Goal: Information Seeking & Learning: Learn about a topic

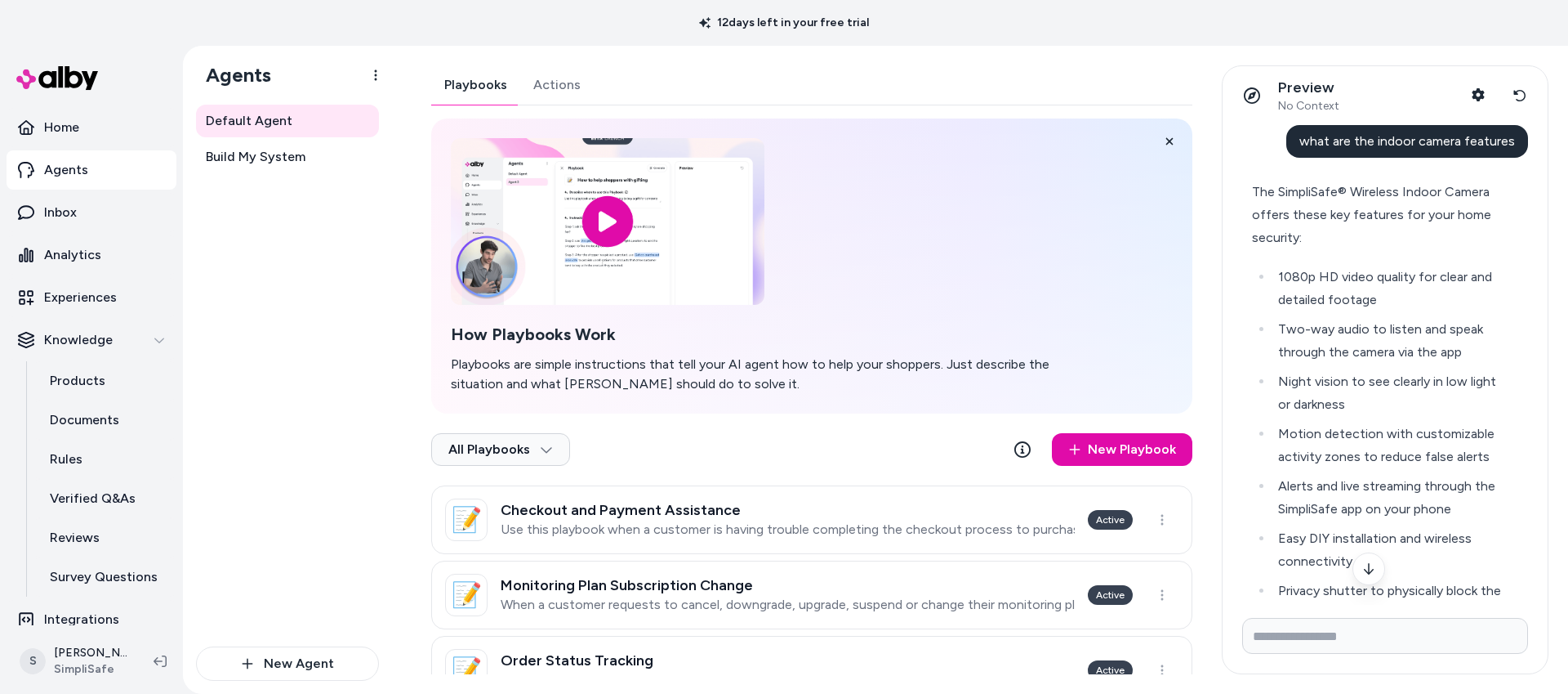
scroll to position [846, 0]
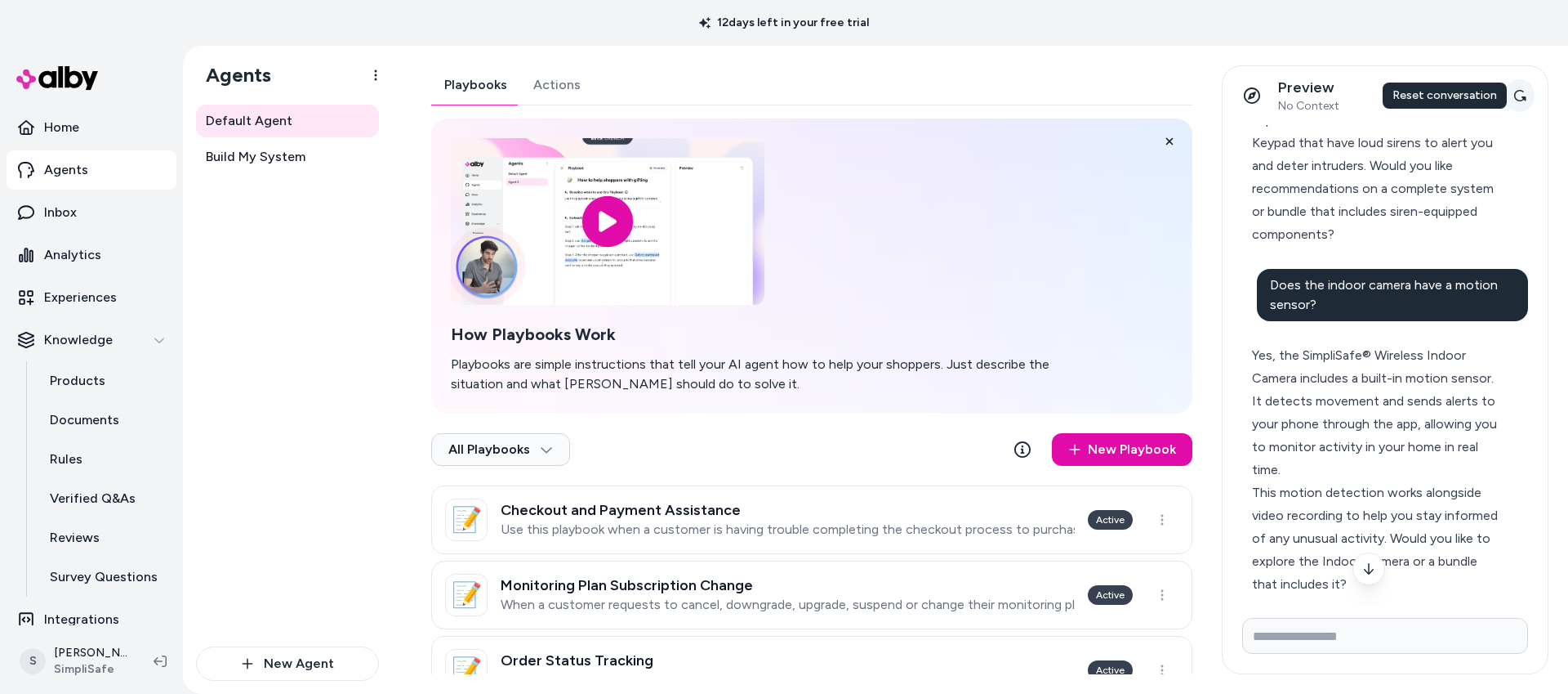
click at [1525, 96] on icon at bounding box center [1519, 96] width 13 height 13
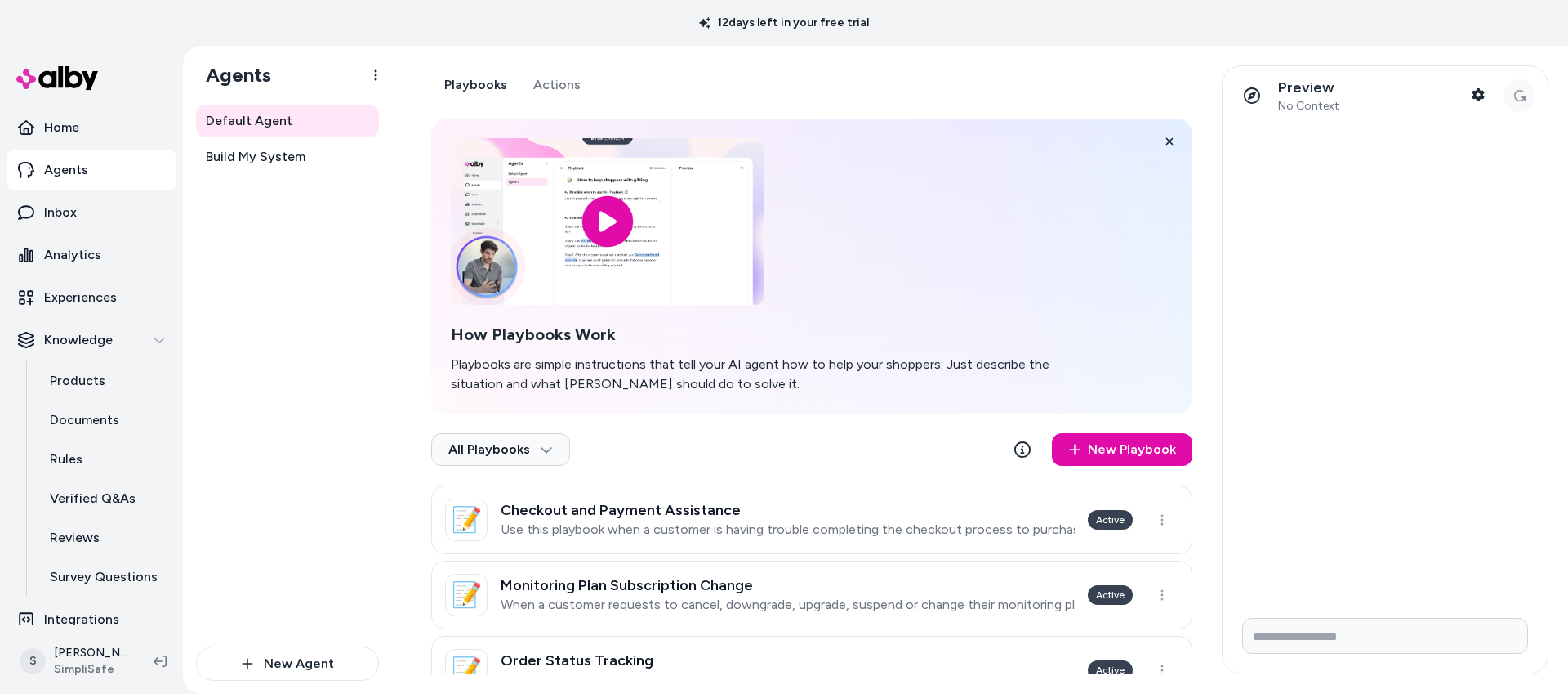
scroll to position [0, 0]
click at [1269, 648] on input "Write your prompt here" at bounding box center [1385, 636] width 286 height 36
type input "**********"
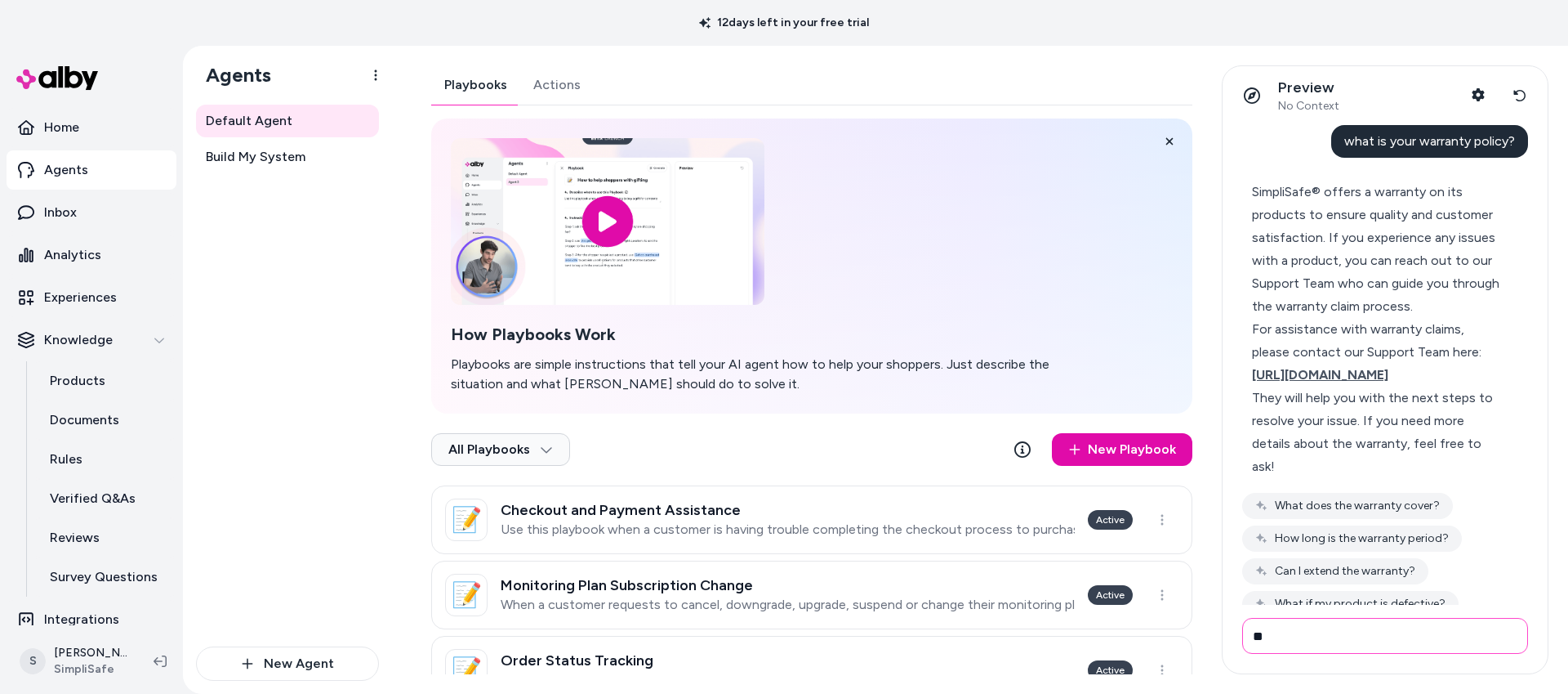
type input "*"
type input "**********"
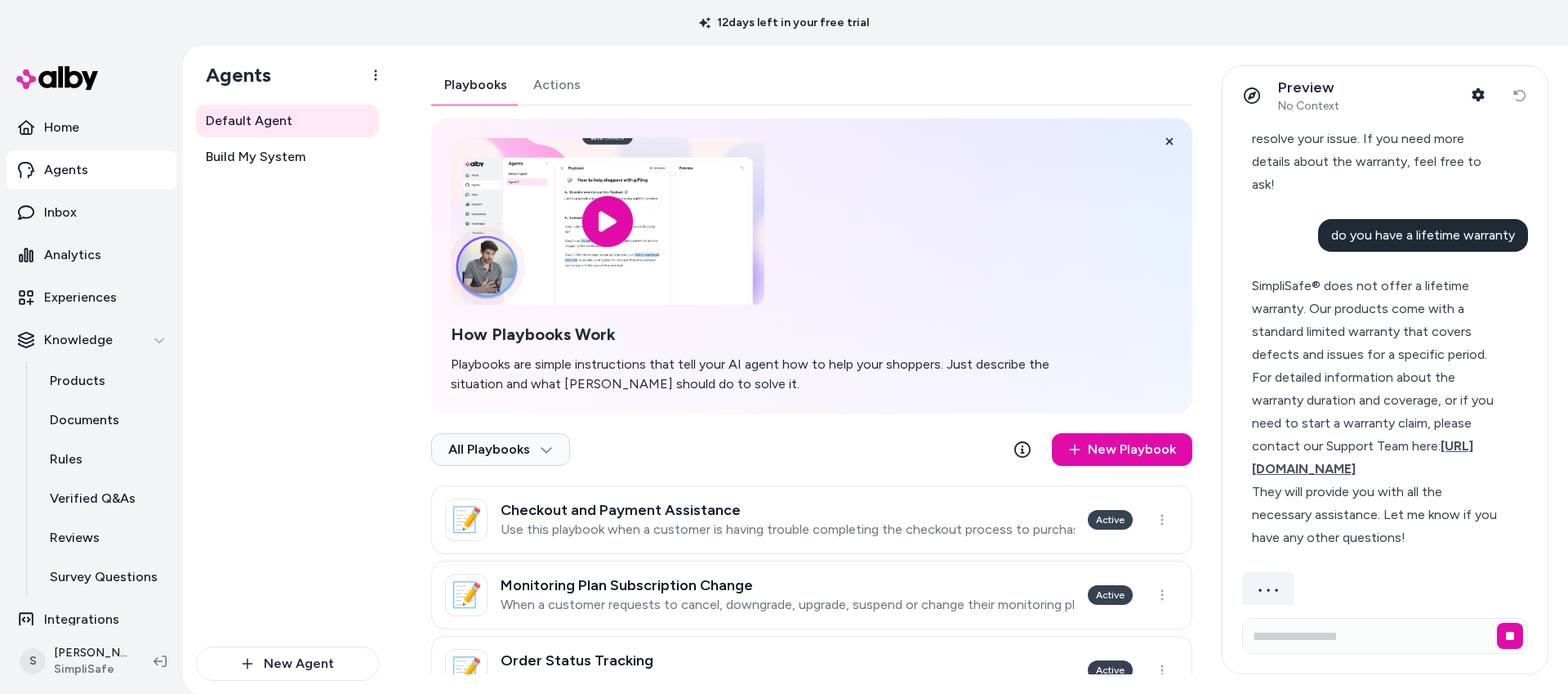
scroll to position [233, 0]
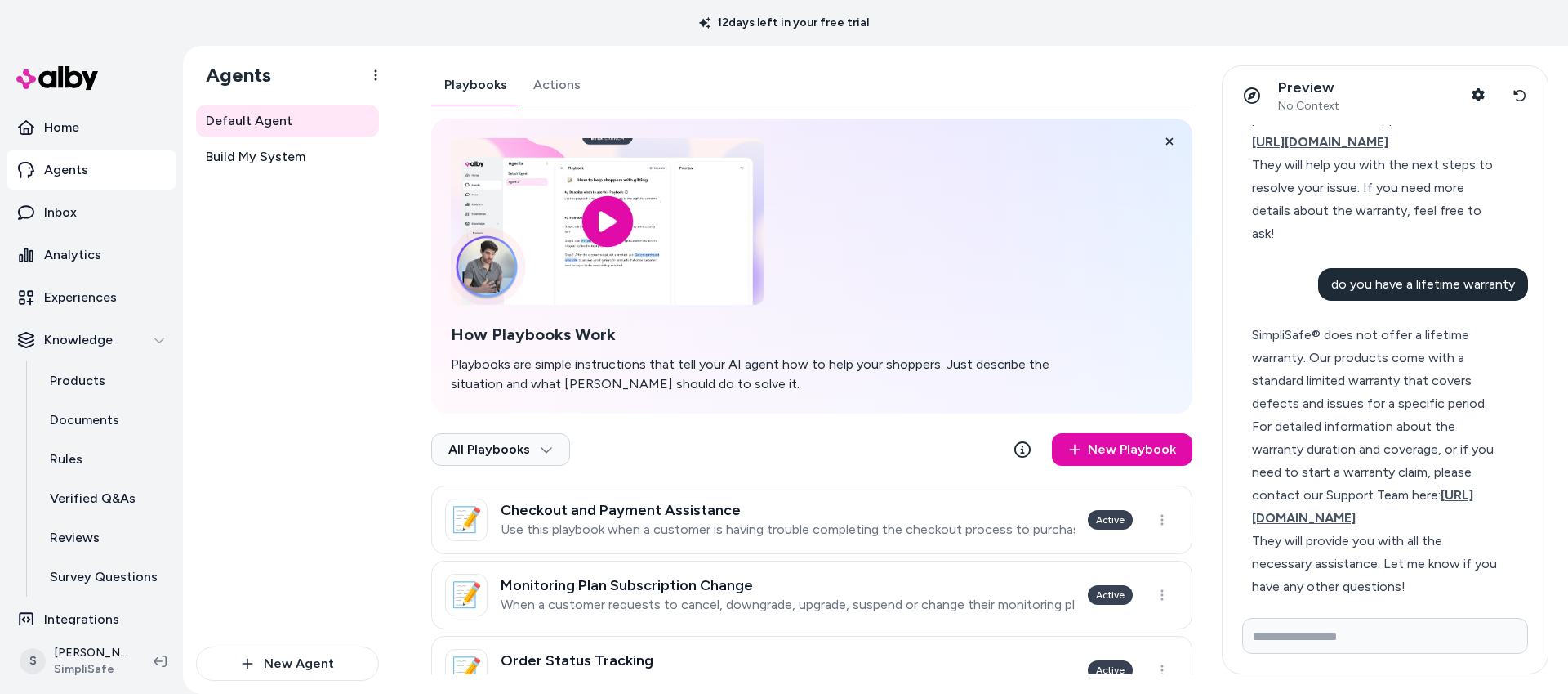
drag, startPoint x: 1339, startPoint y: 351, endPoint x: 1322, endPoint y: 344, distance: 18.4
click at [1336, 349] on div "SimpliSafe® does not offer a lifetime warranty. Our products come with a standa…" at bounding box center [1378, 369] width 252 height 91
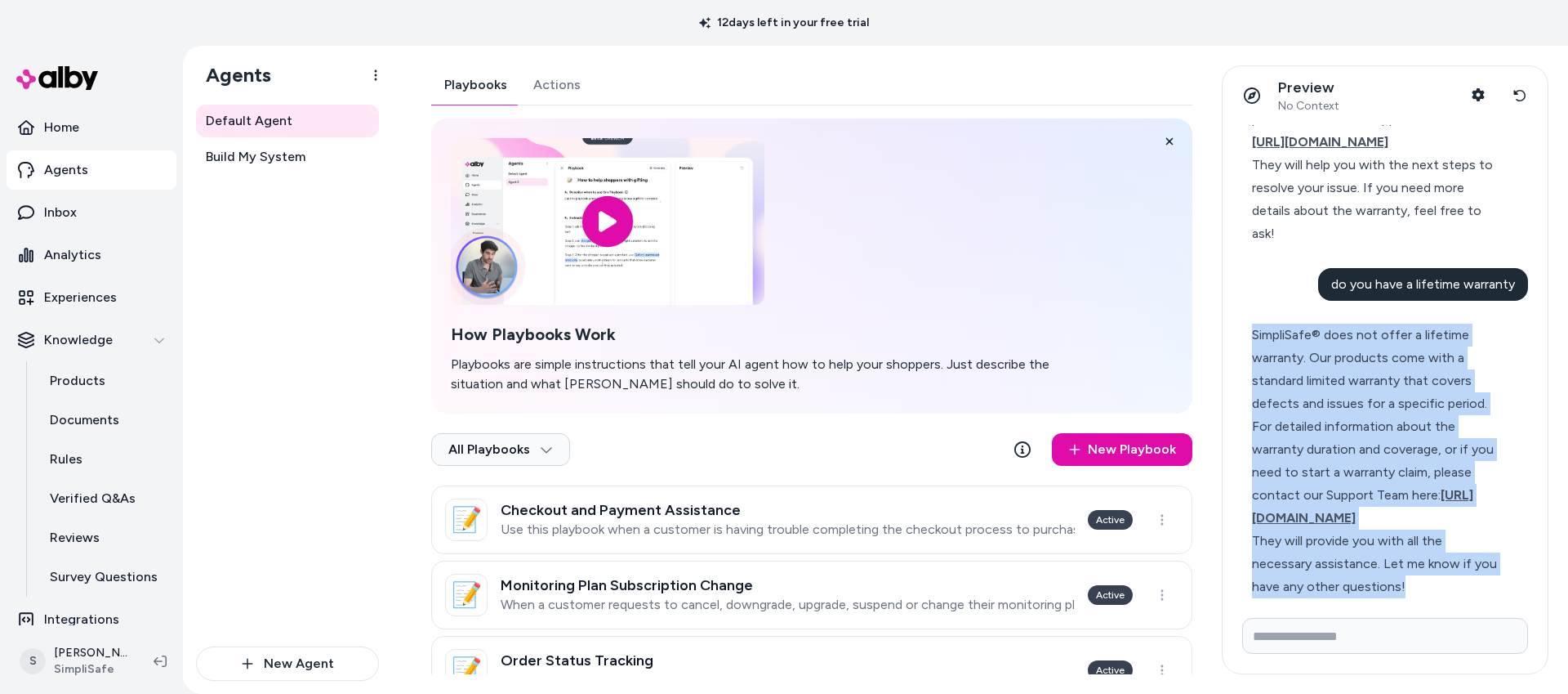
drag, startPoint x: 1253, startPoint y: 313, endPoint x: 1351, endPoint y: 559, distance: 264.8
click at [1352, 559] on div "SimpliSafe® does not offer a lifetime warranty. Our products come with a standa…" at bounding box center [1378, 461] width 252 height 274
copy div "SimpliSafe® does not offer a lifetime warranty. Our products come with a standa…"
click at [1521, 93] on icon at bounding box center [1519, 96] width 13 height 13
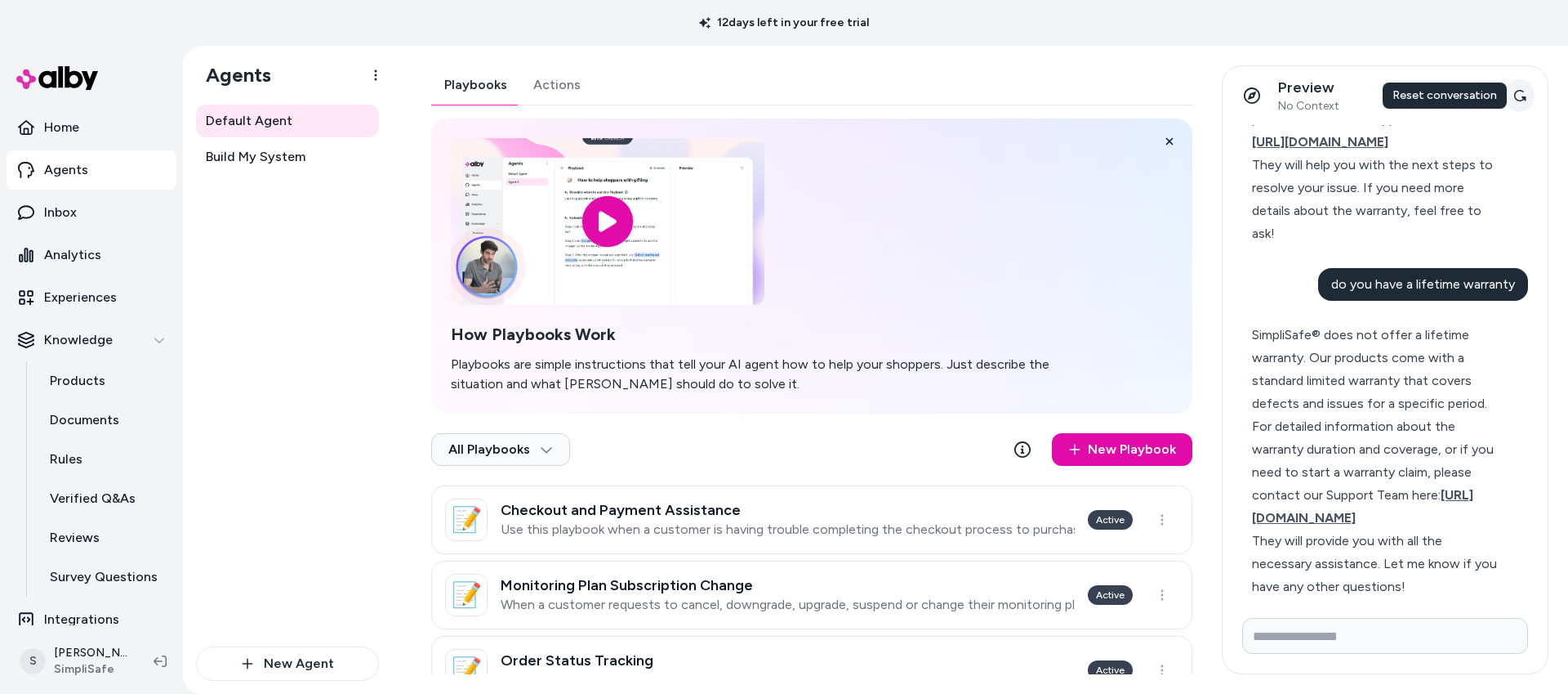
scroll to position [0, 0]
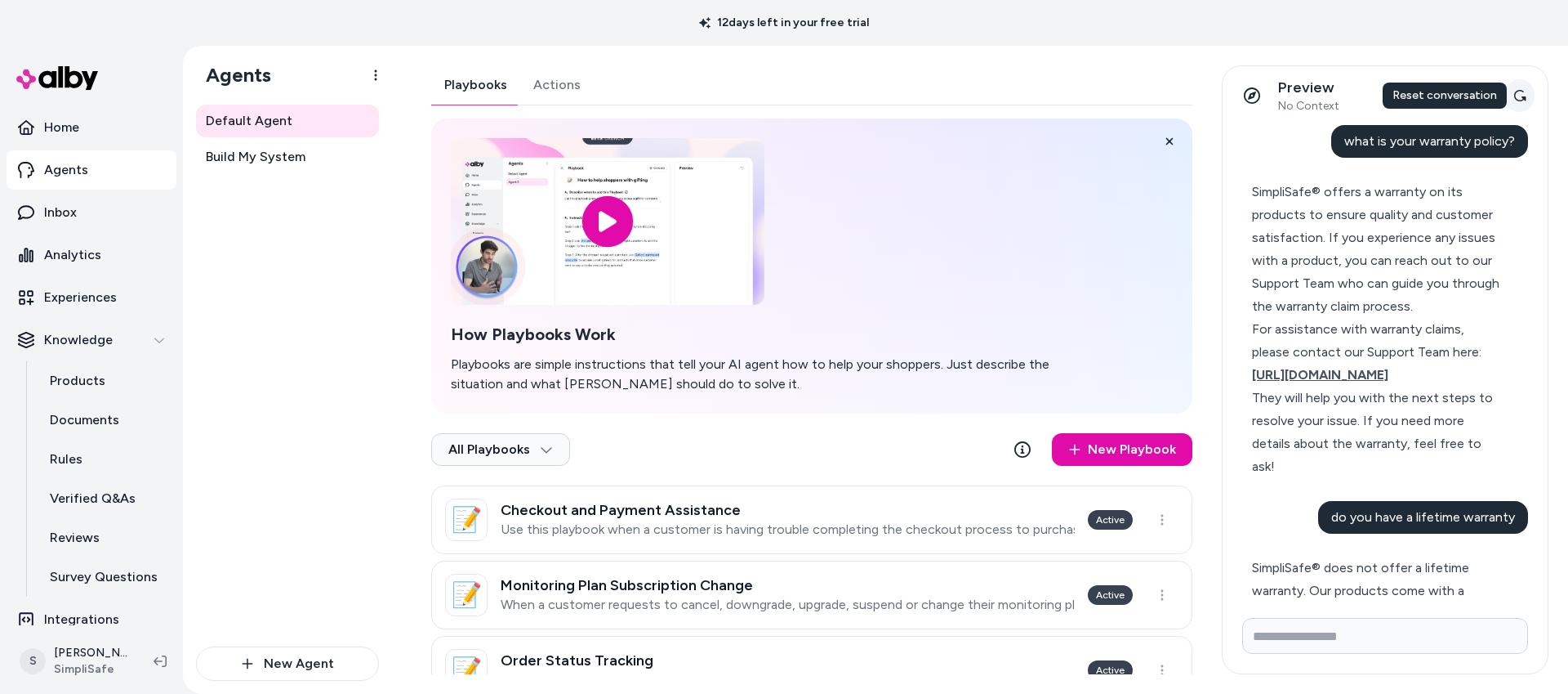
click at [1521, 93] on div "Preview No Context Shopper Context Reset conversation Reset conversation Reset …" at bounding box center [1385, 96] width 325 height 58
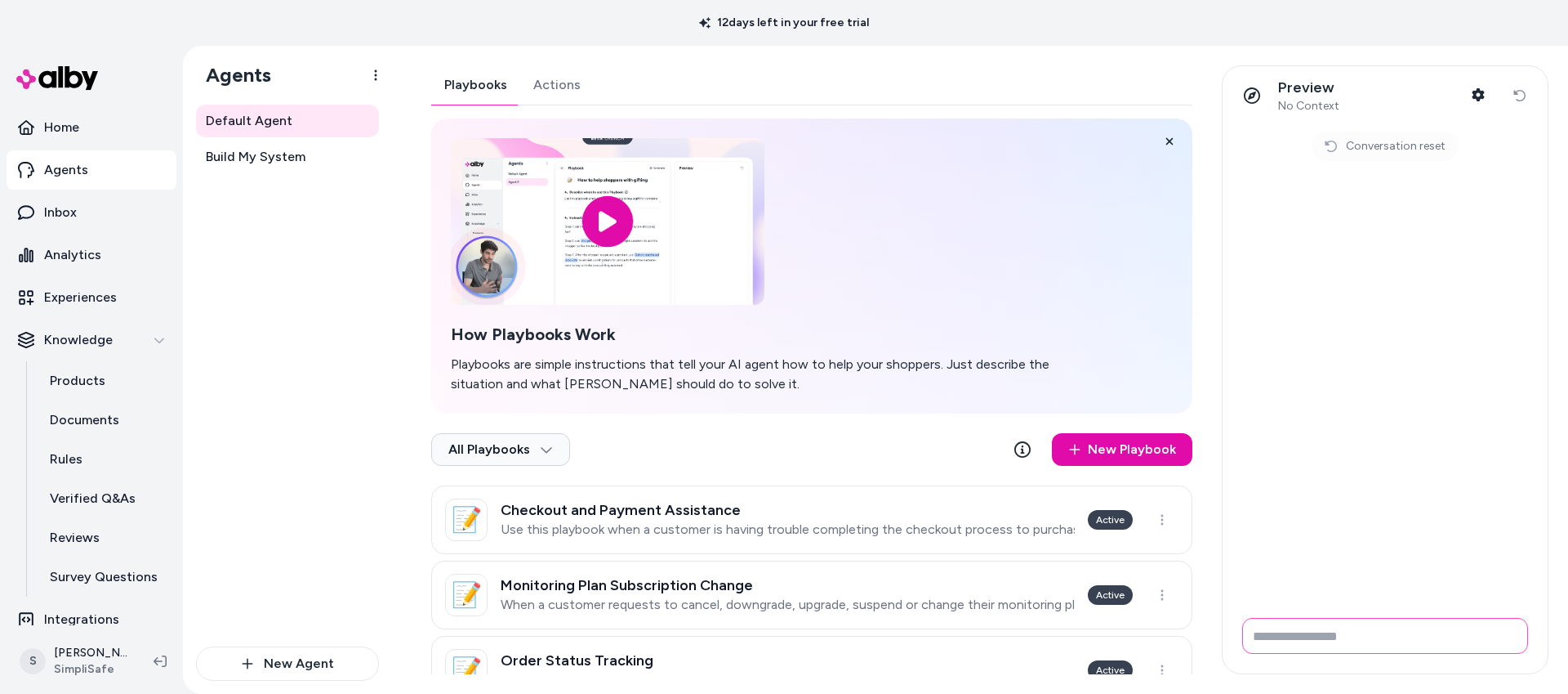
click at [1287, 632] on input "Write your prompt here" at bounding box center [1385, 636] width 286 height 36
type input "*"
type input "**********"
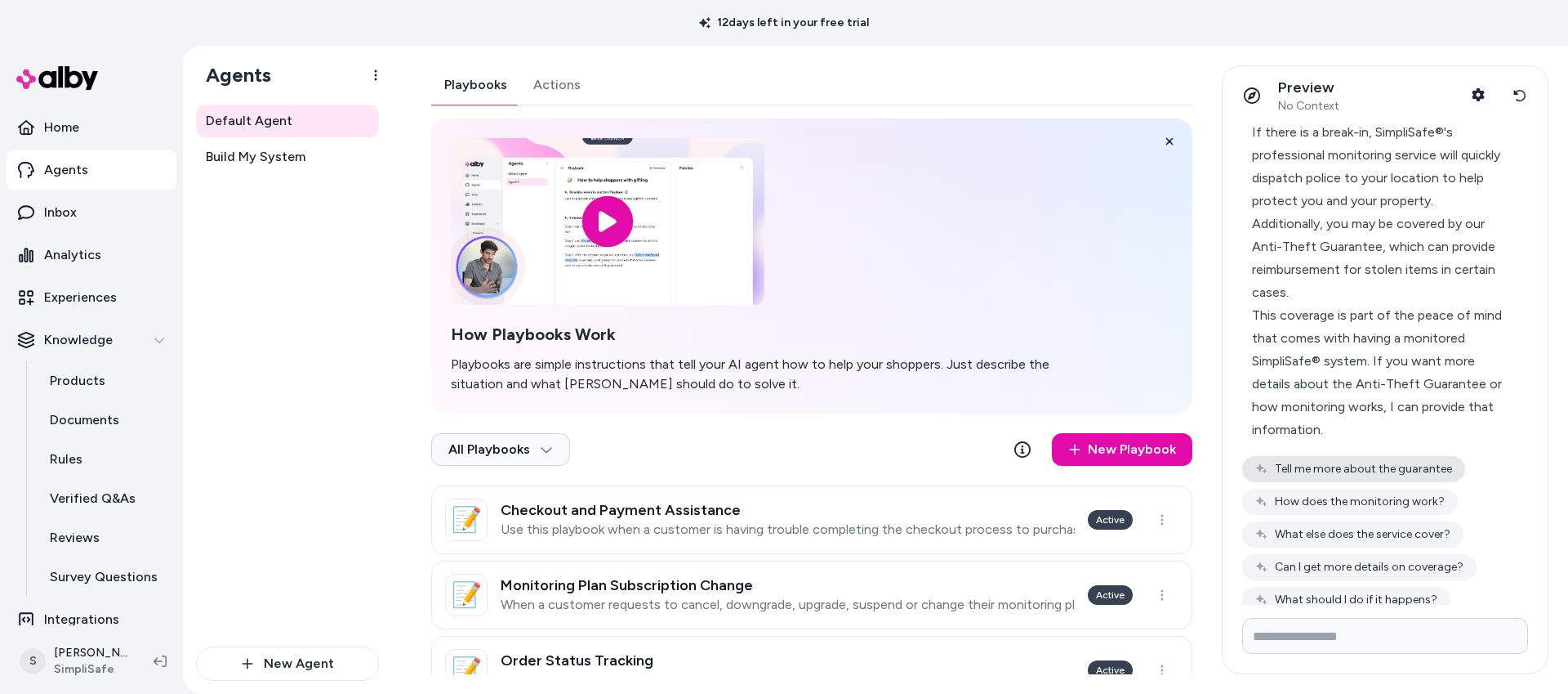
click at [1350, 466] on button "Tell me more about the guarantee" at bounding box center [1354, 469] width 223 height 27
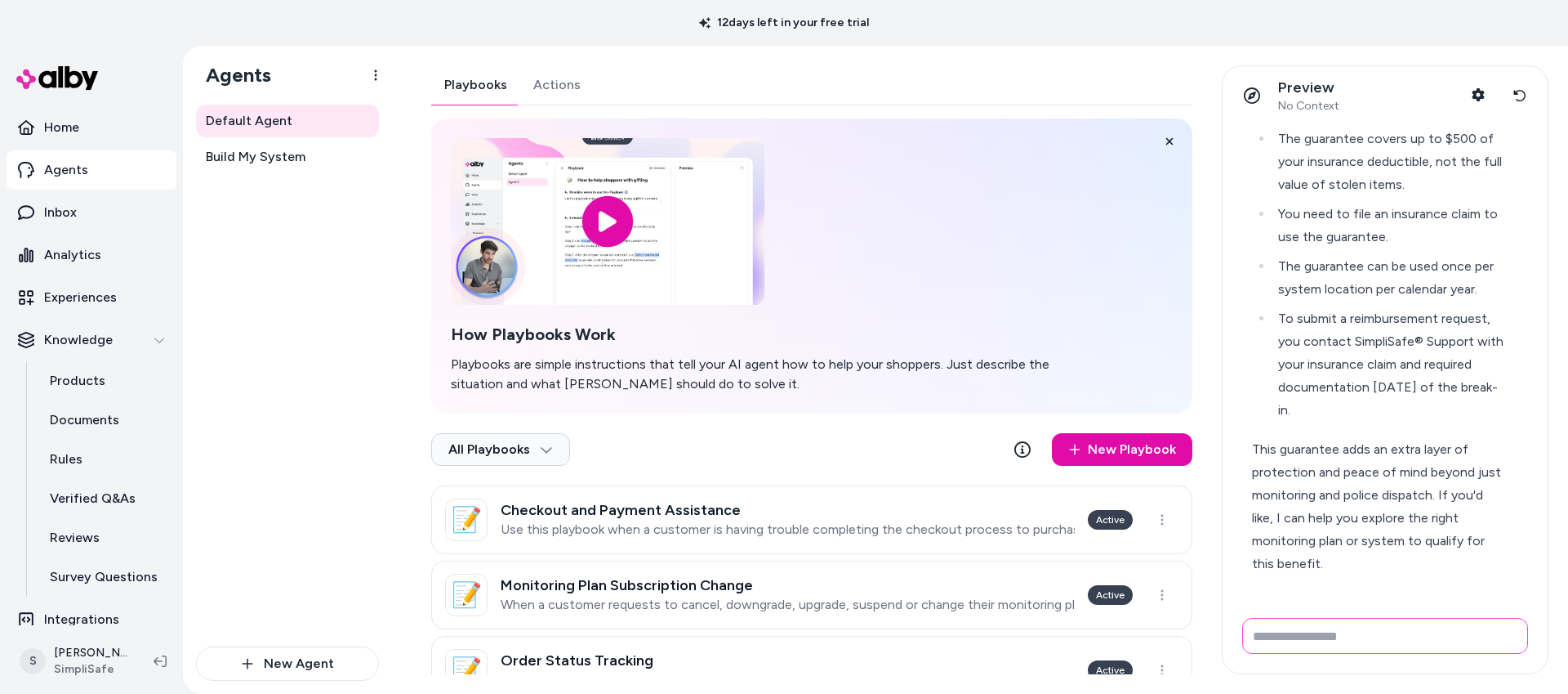
scroll to position [1096, 0]
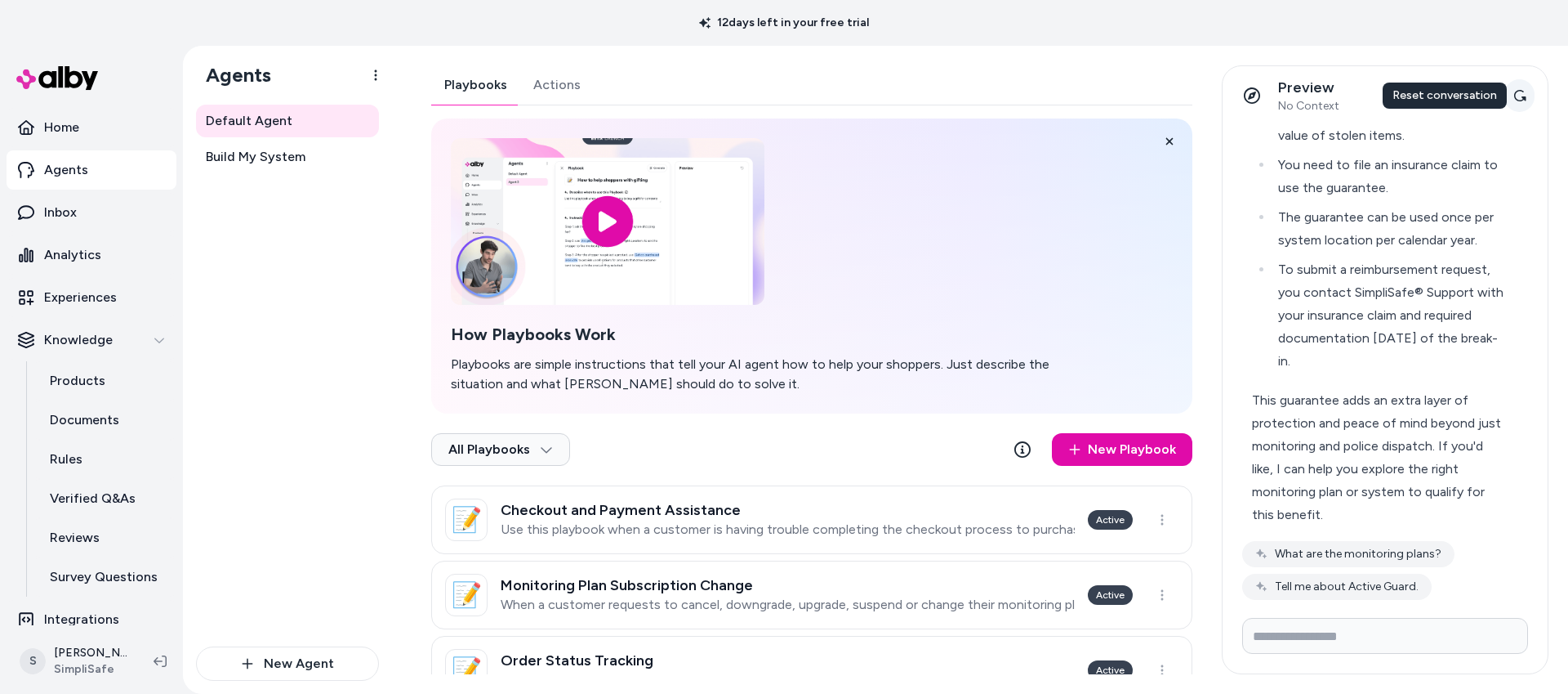
click at [1521, 99] on icon at bounding box center [1519, 96] width 13 height 13
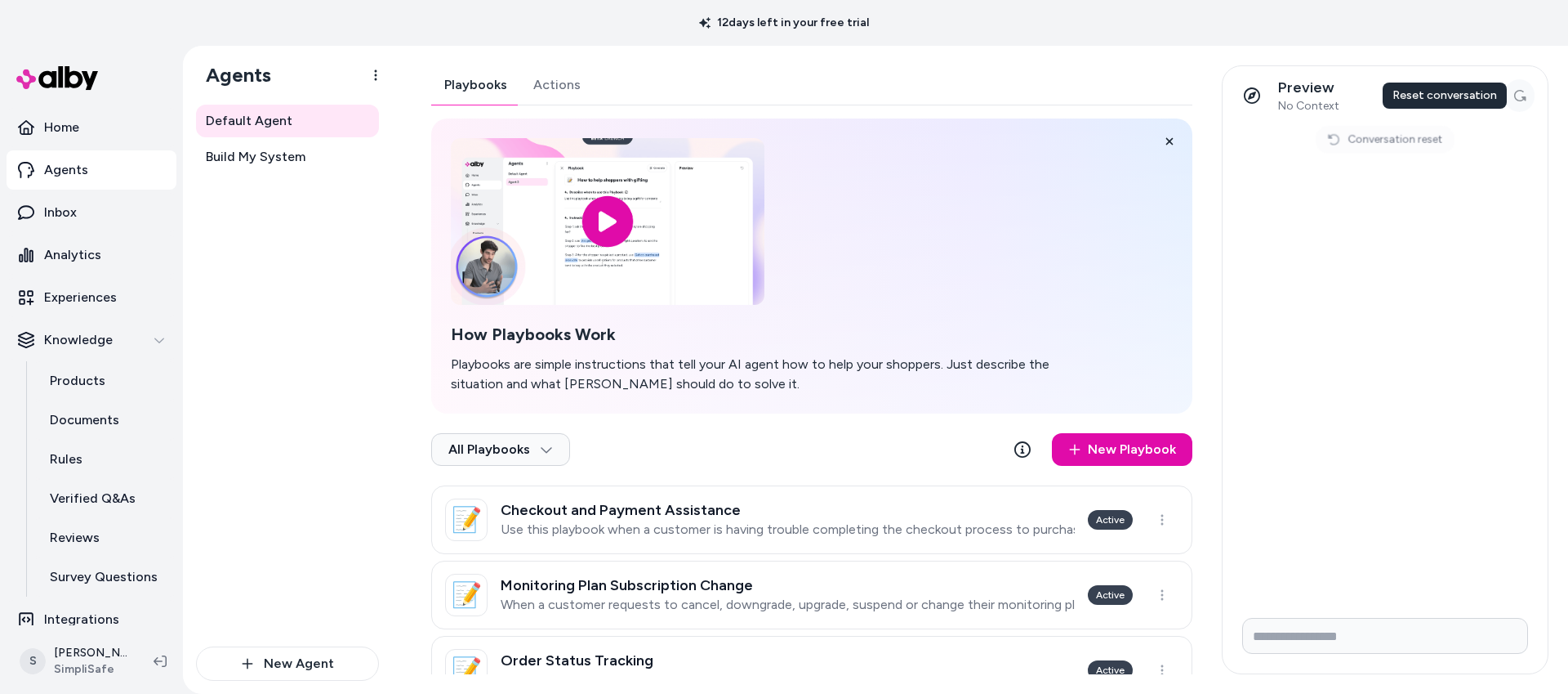
scroll to position [0, 0]
click at [1280, 644] on input "Write your prompt here" at bounding box center [1385, 636] width 286 height 36
type input "**********"
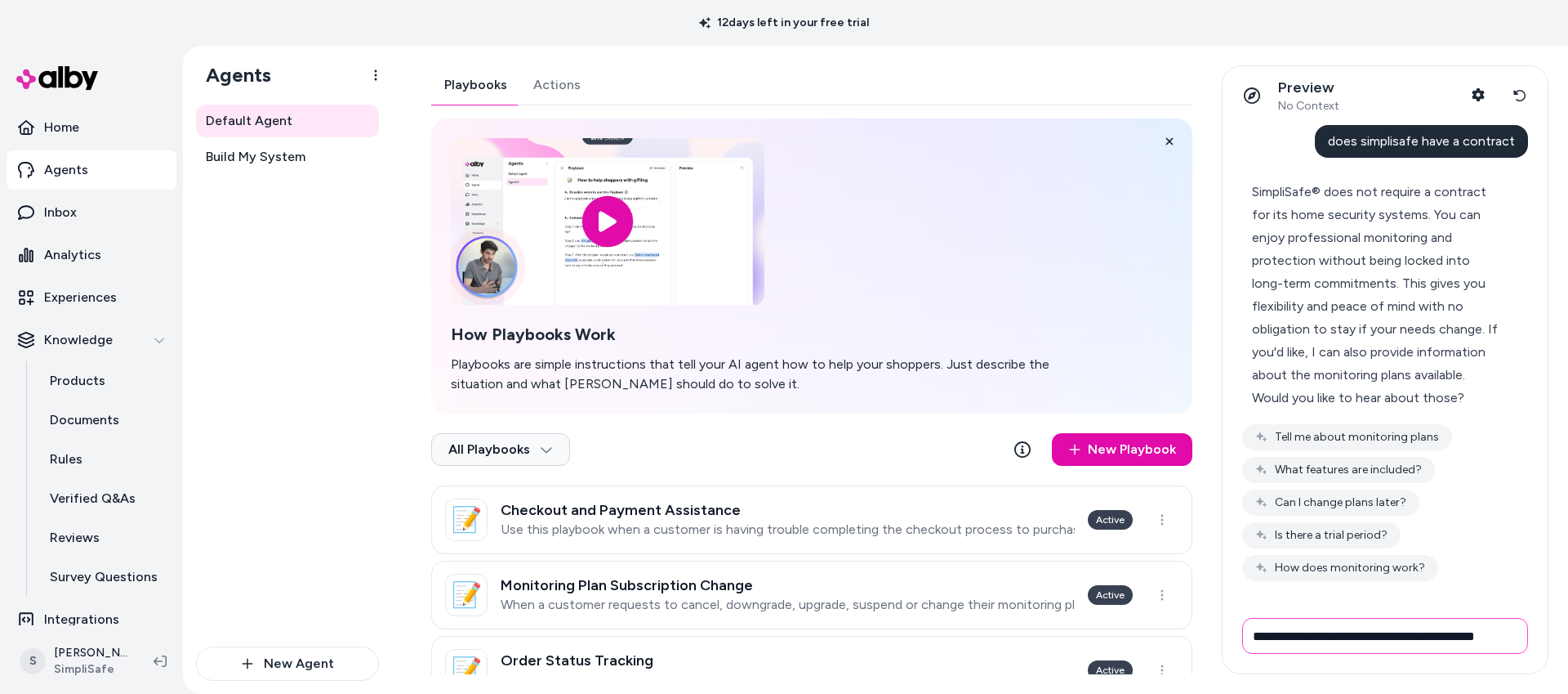
type input "**********"
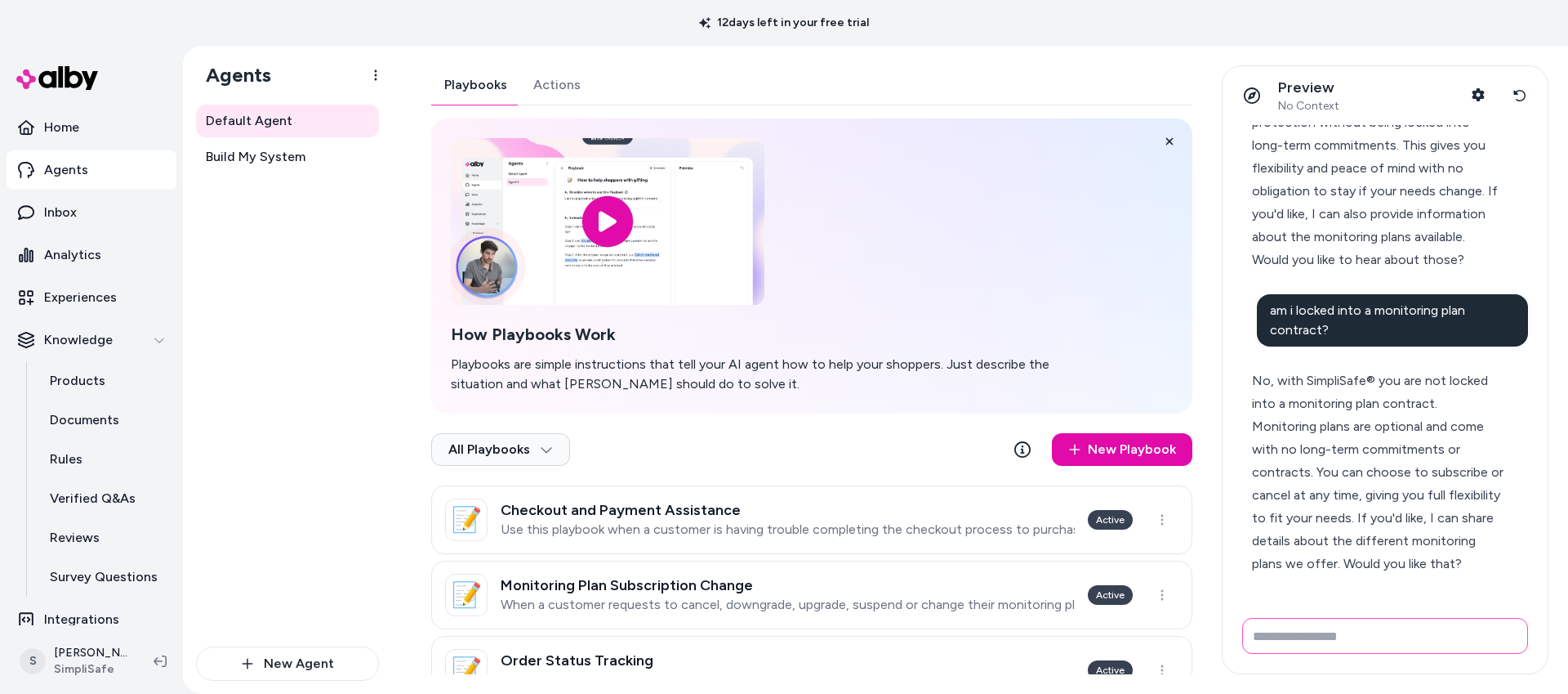
scroll to position [187, 0]
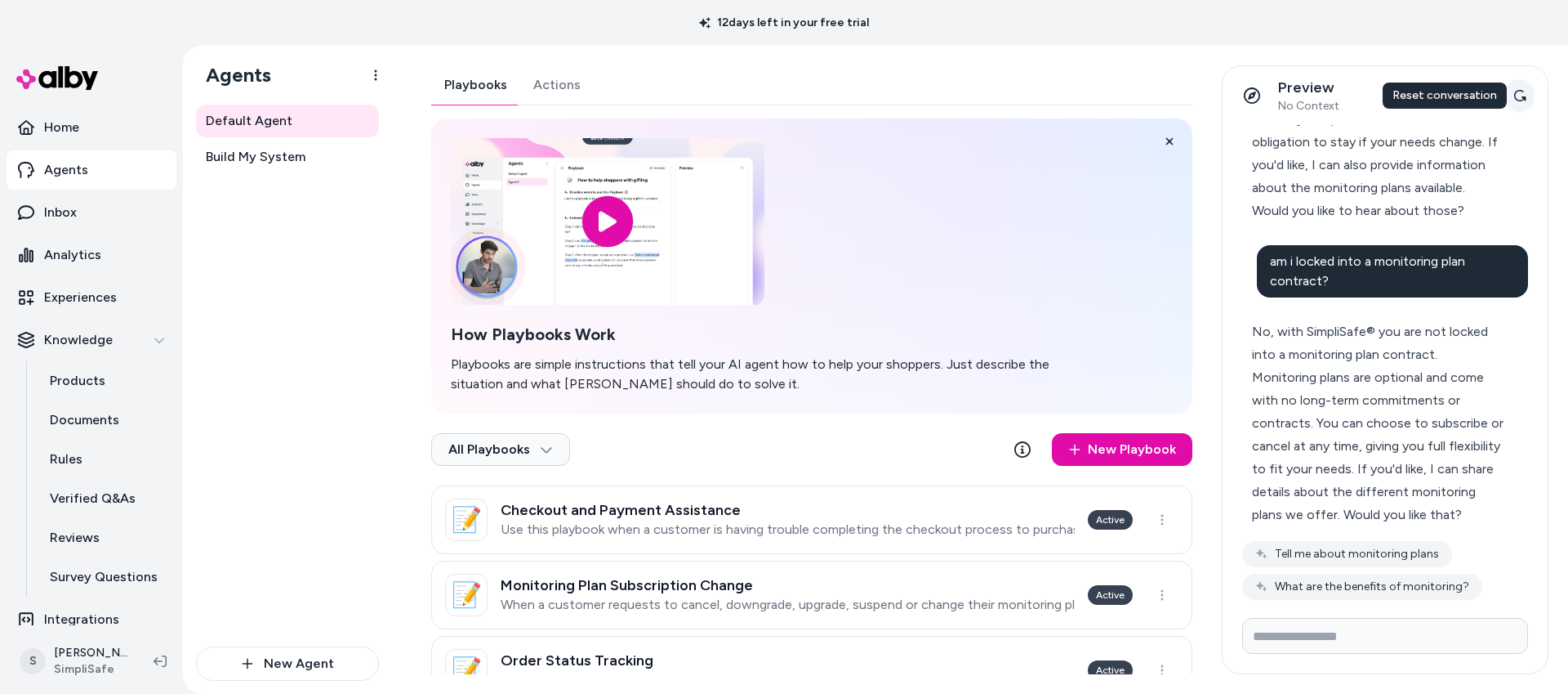
click at [1524, 96] on icon at bounding box center [1520, 96] width 12 height 12
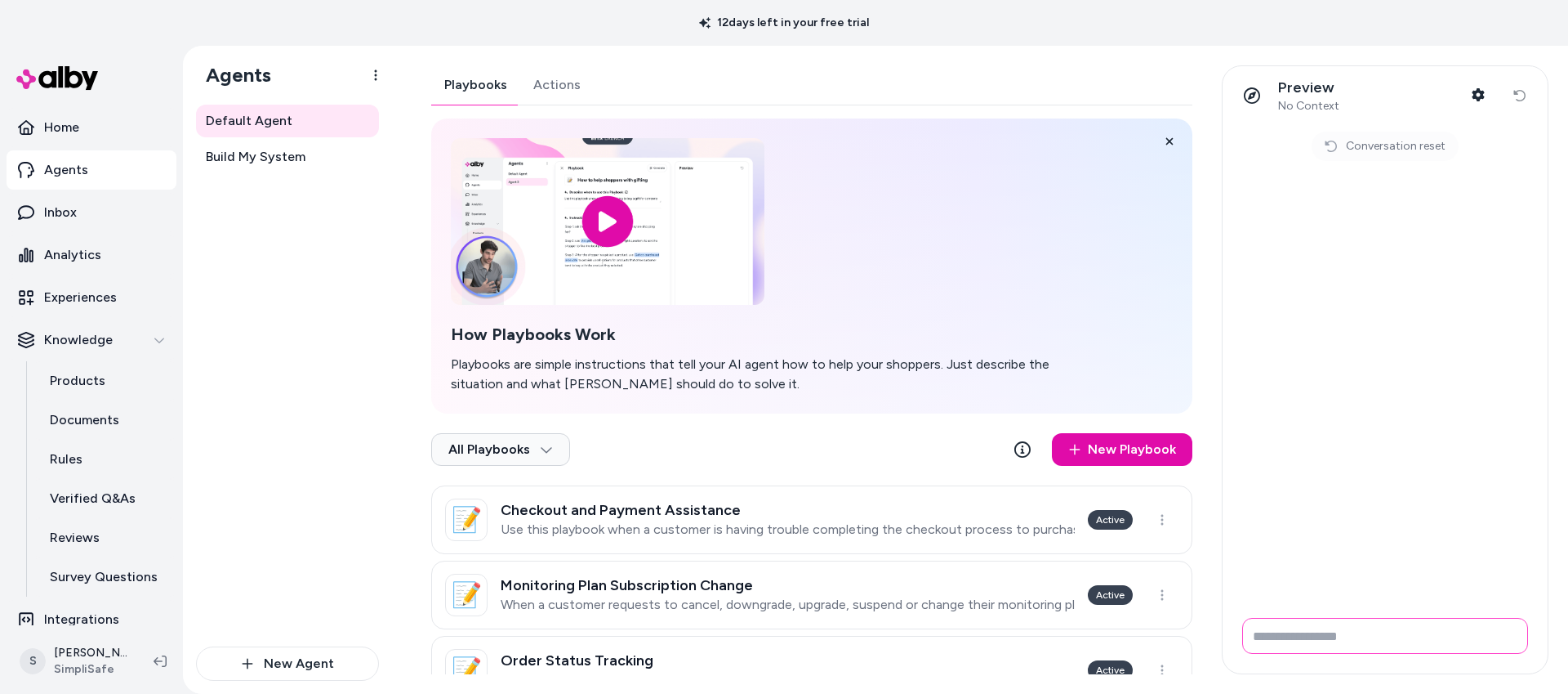
click at [1284, 637] on input "Write your prompt here" at bounding box center [1385, 636] width 286 height 36
type input "**********"
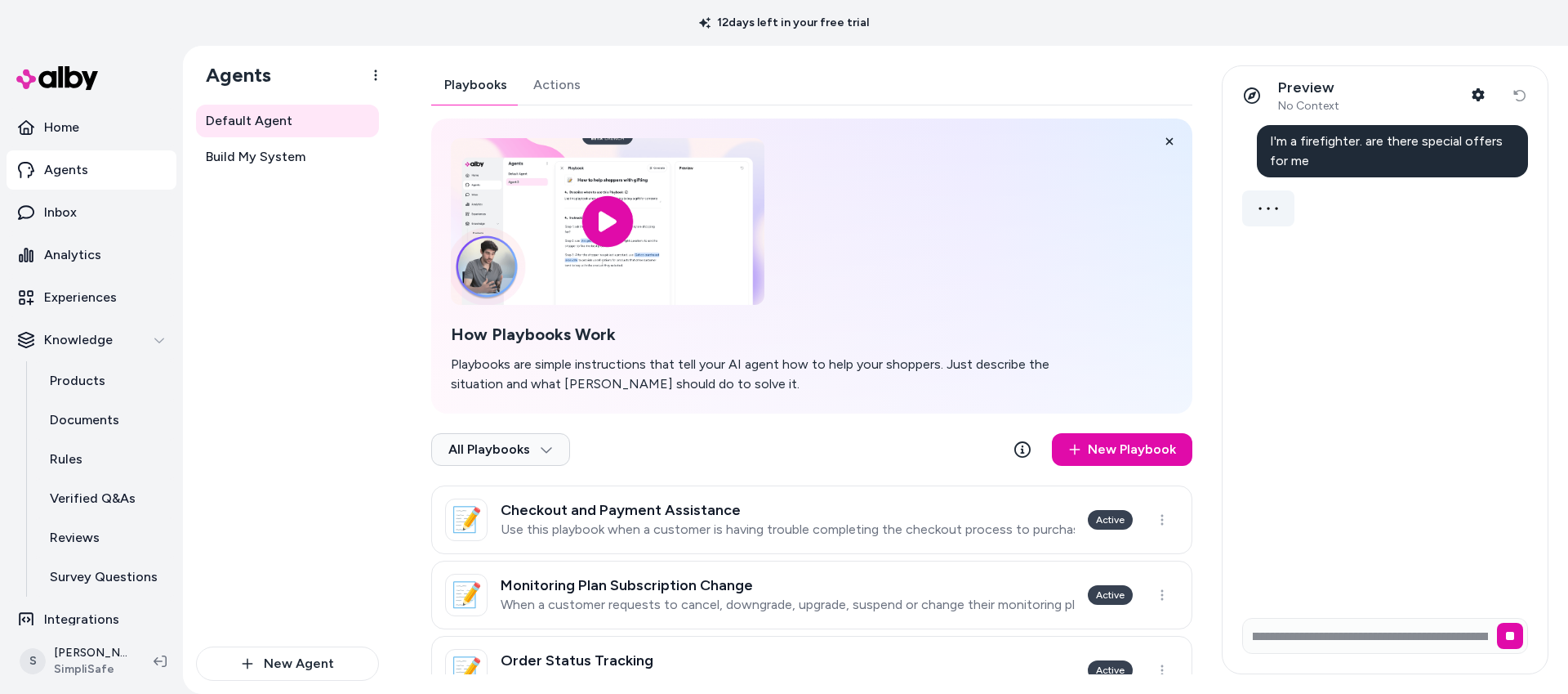
scroll to position [0, 0]
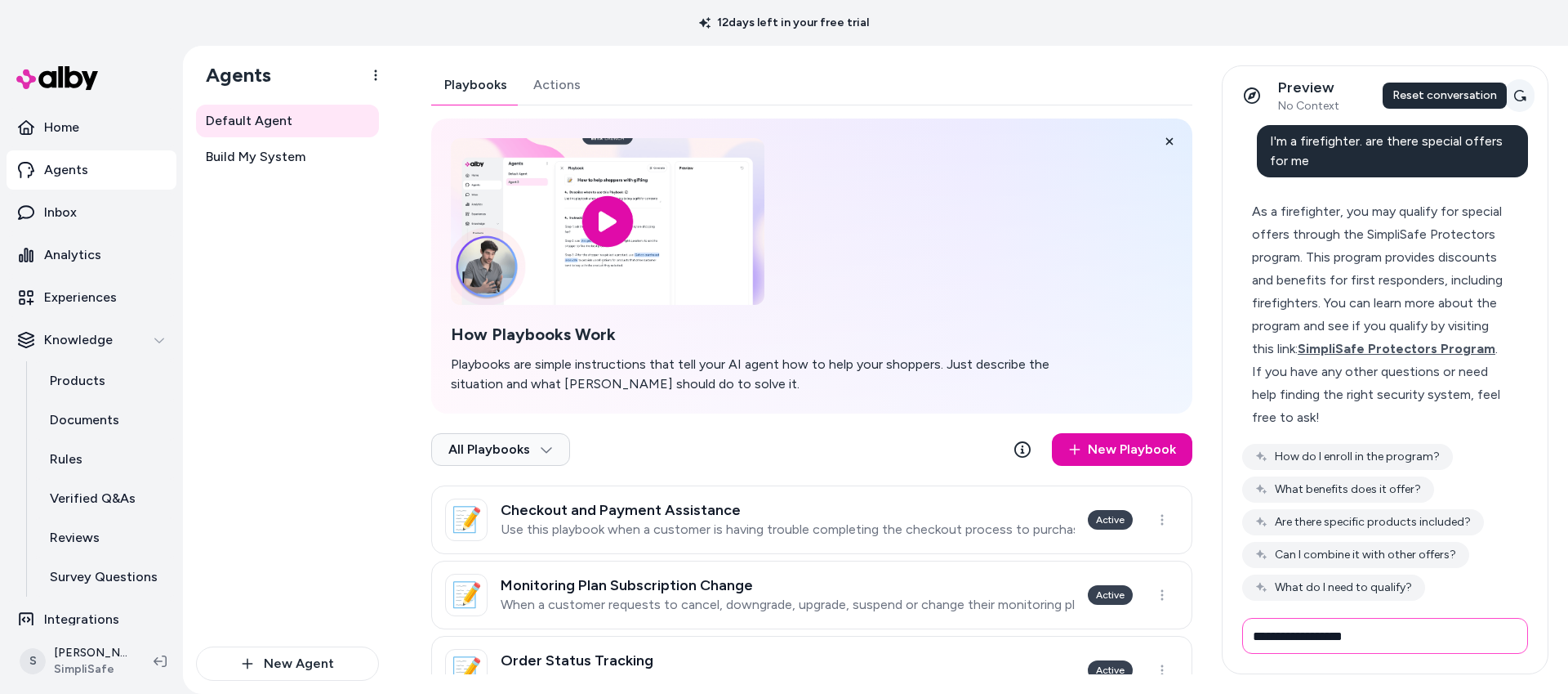
type input "**********"
click at [1529, 93] on button "Reset conversation" at bounding box center [1519, 96] width 30 height 33
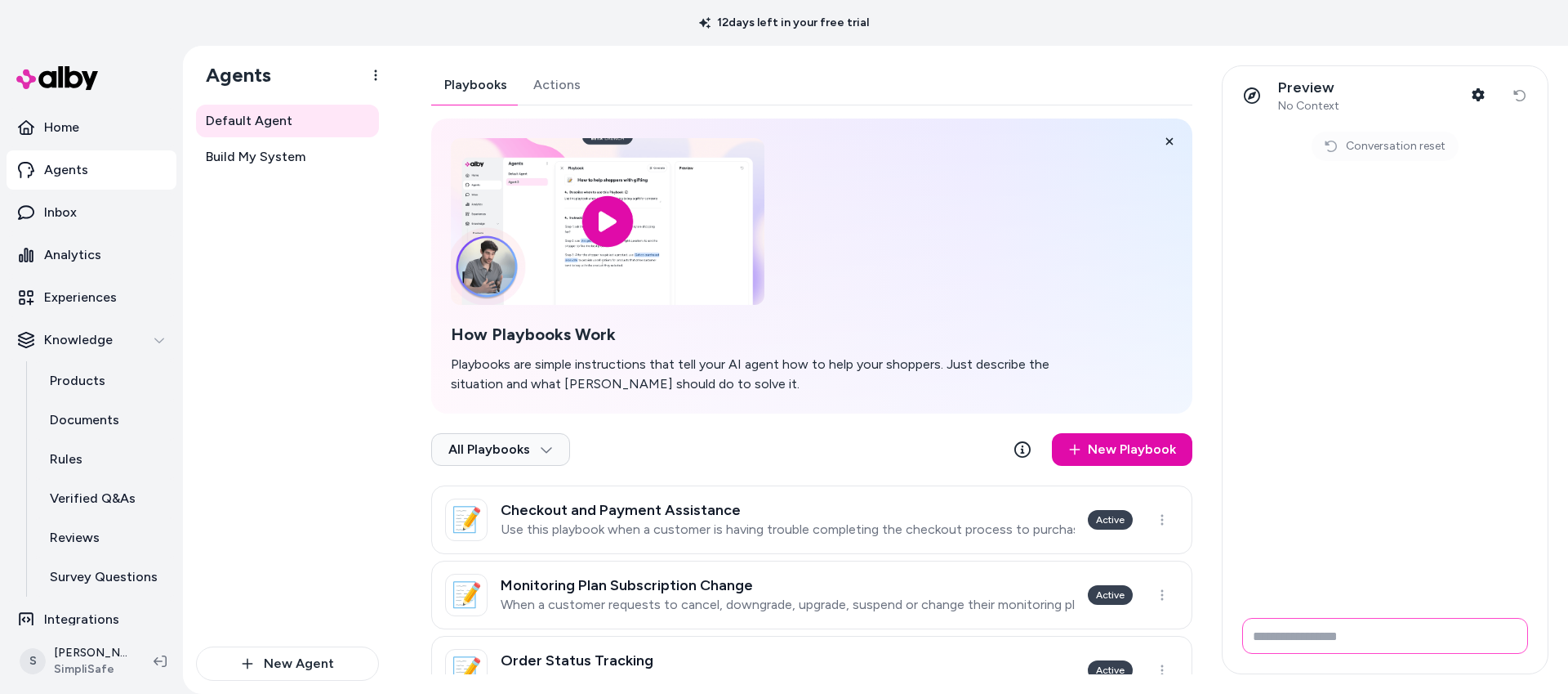
click at [1275, 634] on input "Write your prompt here" at bounding box center [1385, 636] width 286 height 36
type input "**********"
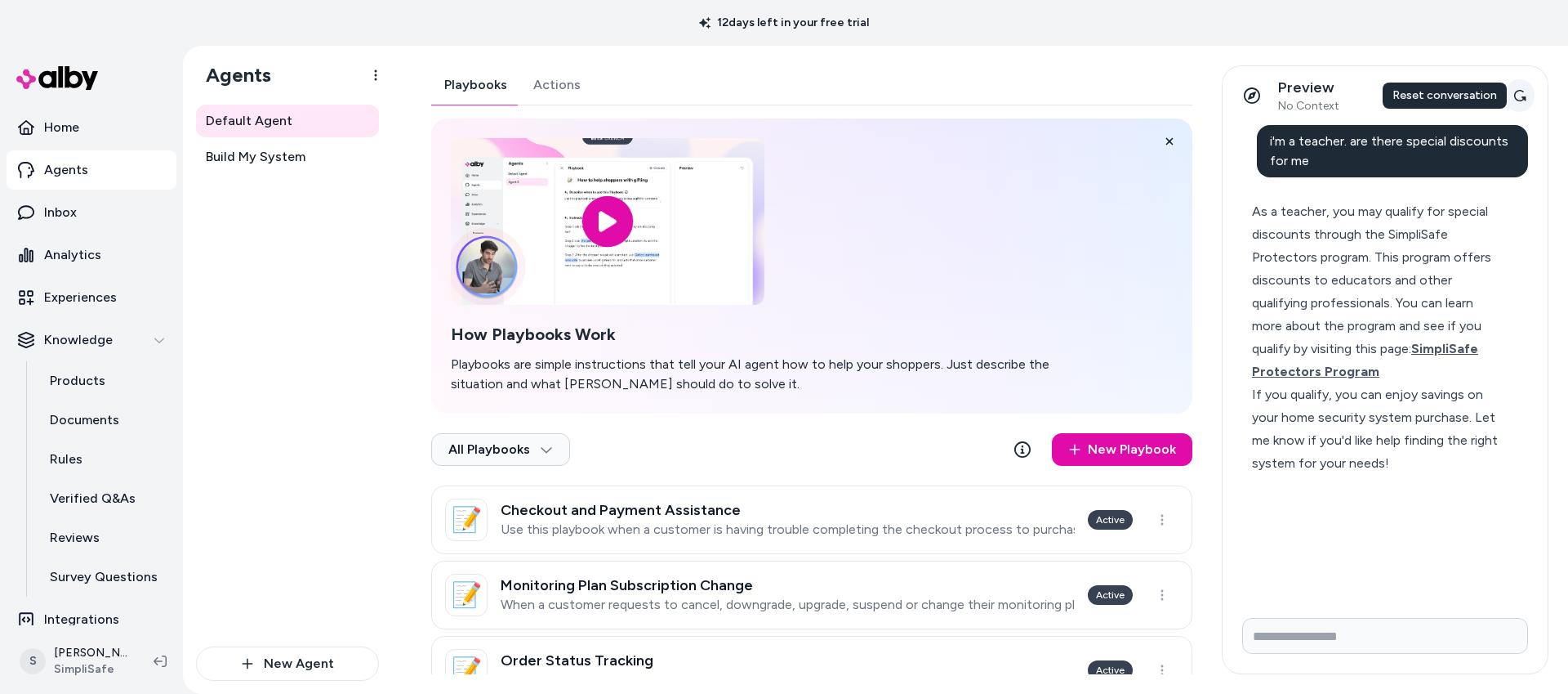
click at [1526, 88] on button "Reset conversation" at bounding box center [1519, 96] width 30 height 33
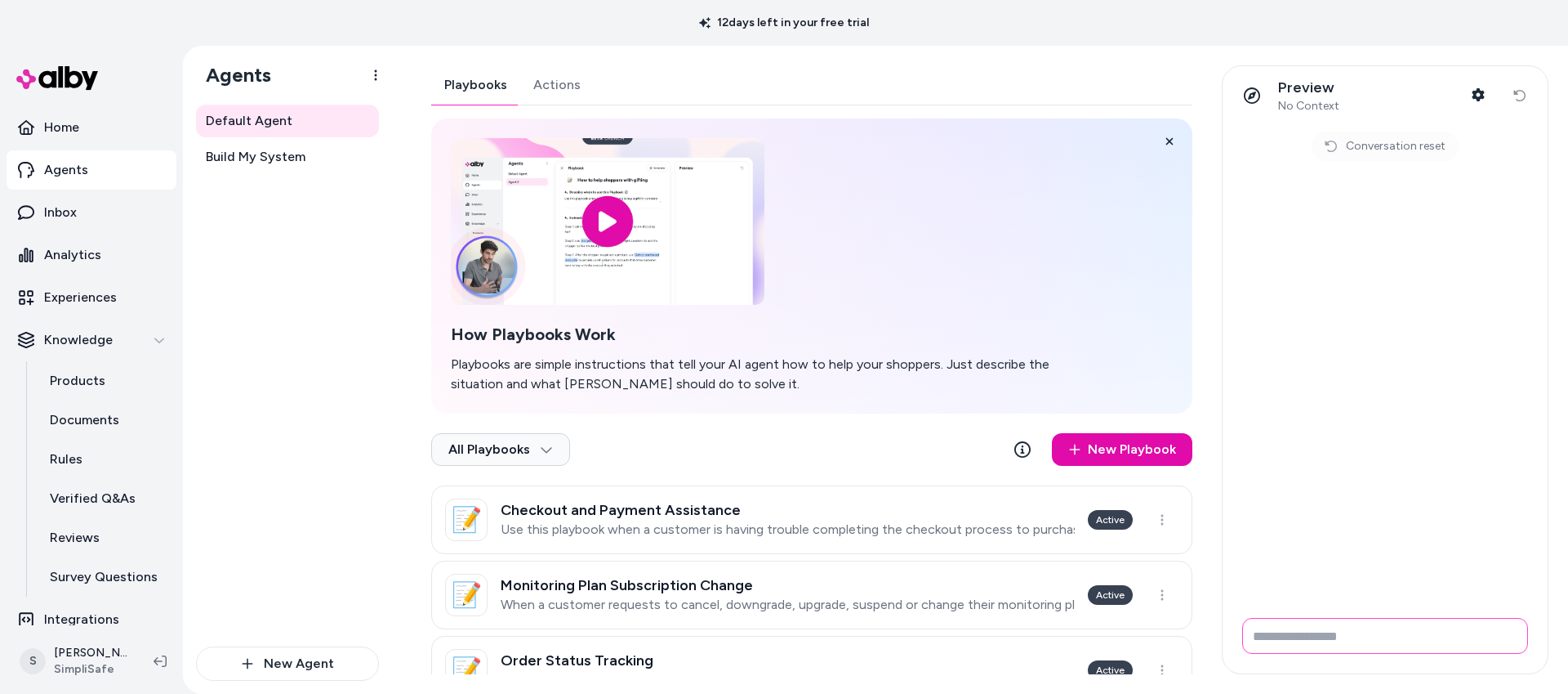
click at [1266, 640] on input "Write your prompt here" at bounding box center [1385, 636] width 286 height 36
type input "**********"
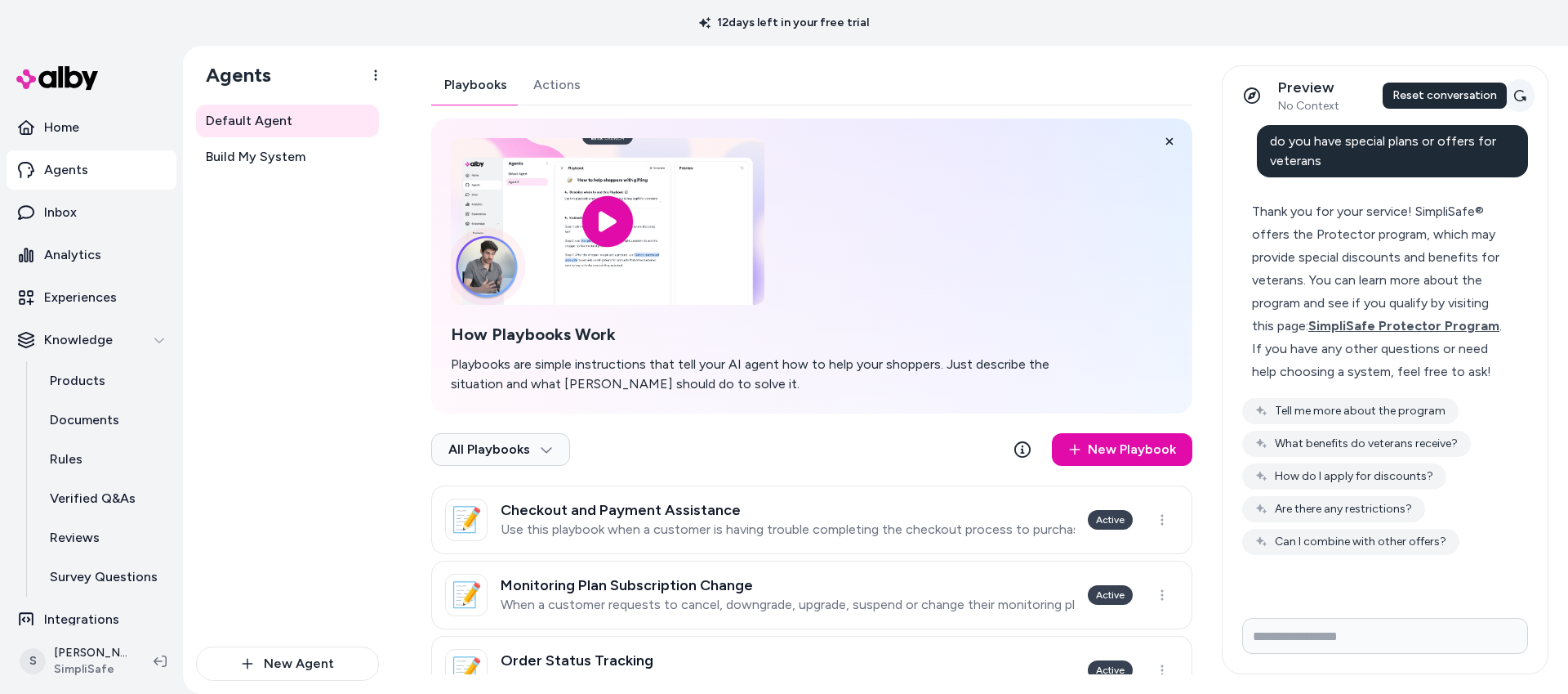
click at [1521, 96] on icon at bounding box center [1519, 96] width 13 height 13
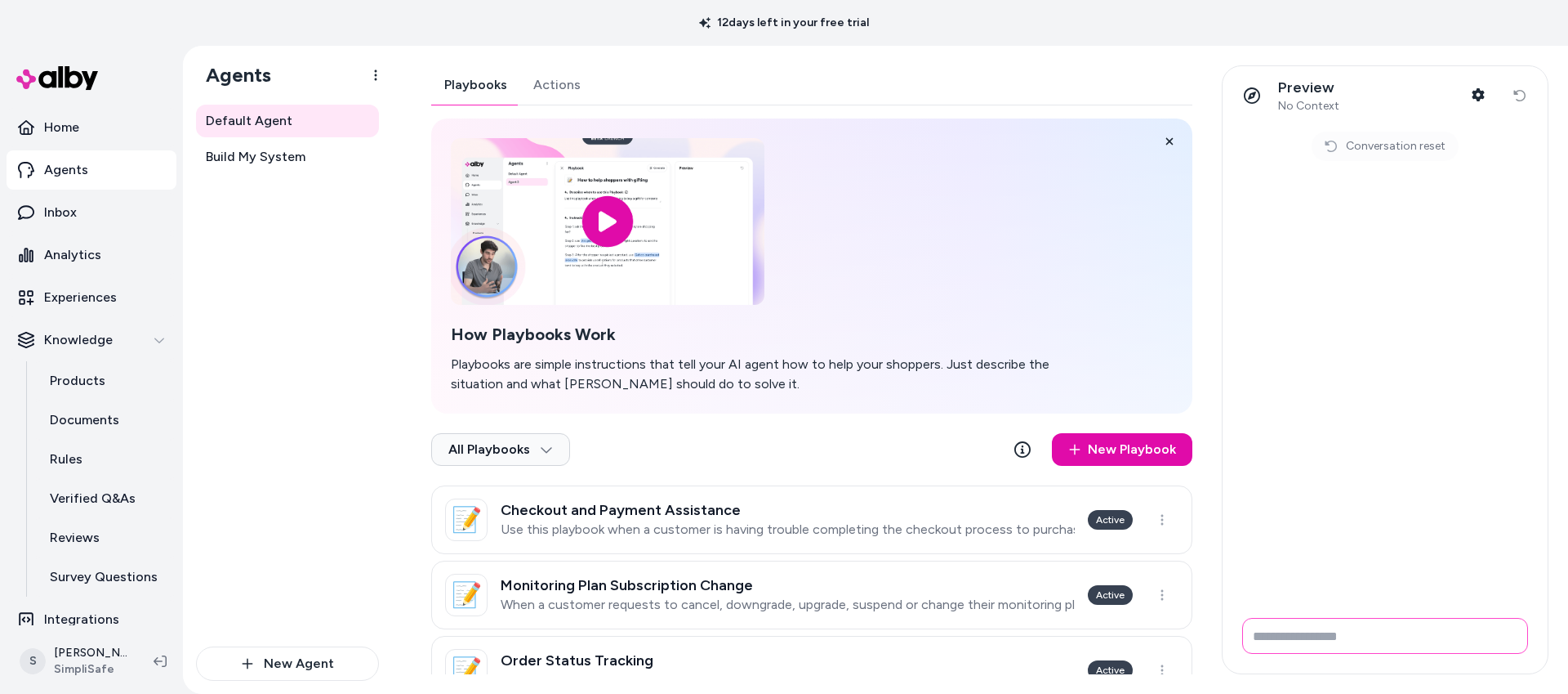
click at [1299, 633] on input "Write your prompt here" at bounding box center [1385, 636] width 286 height 36
type input "**********"
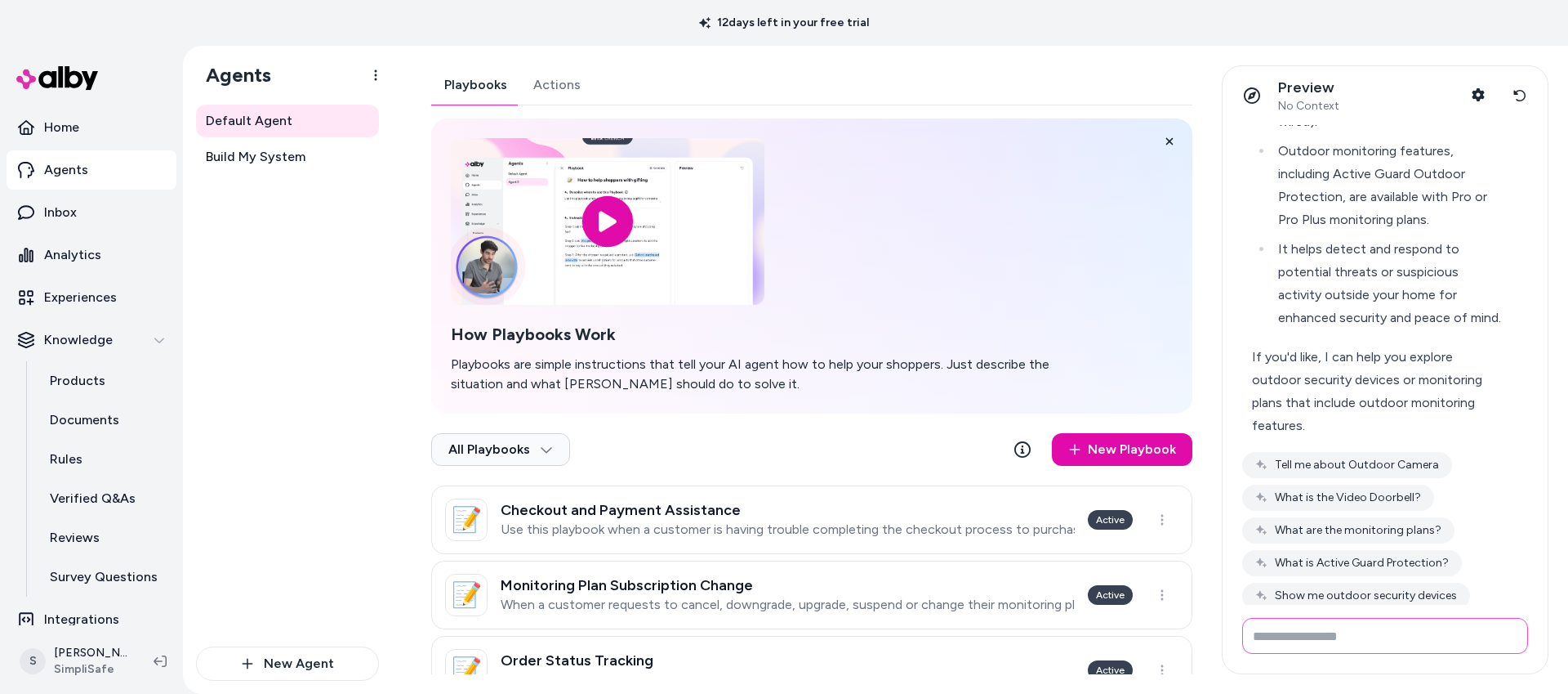
scroll to position [437, 0]
click at [1288, 645] on input "Write your prompt here" at bounding box center [1385, 636] width 286 height 36
type input "**********"
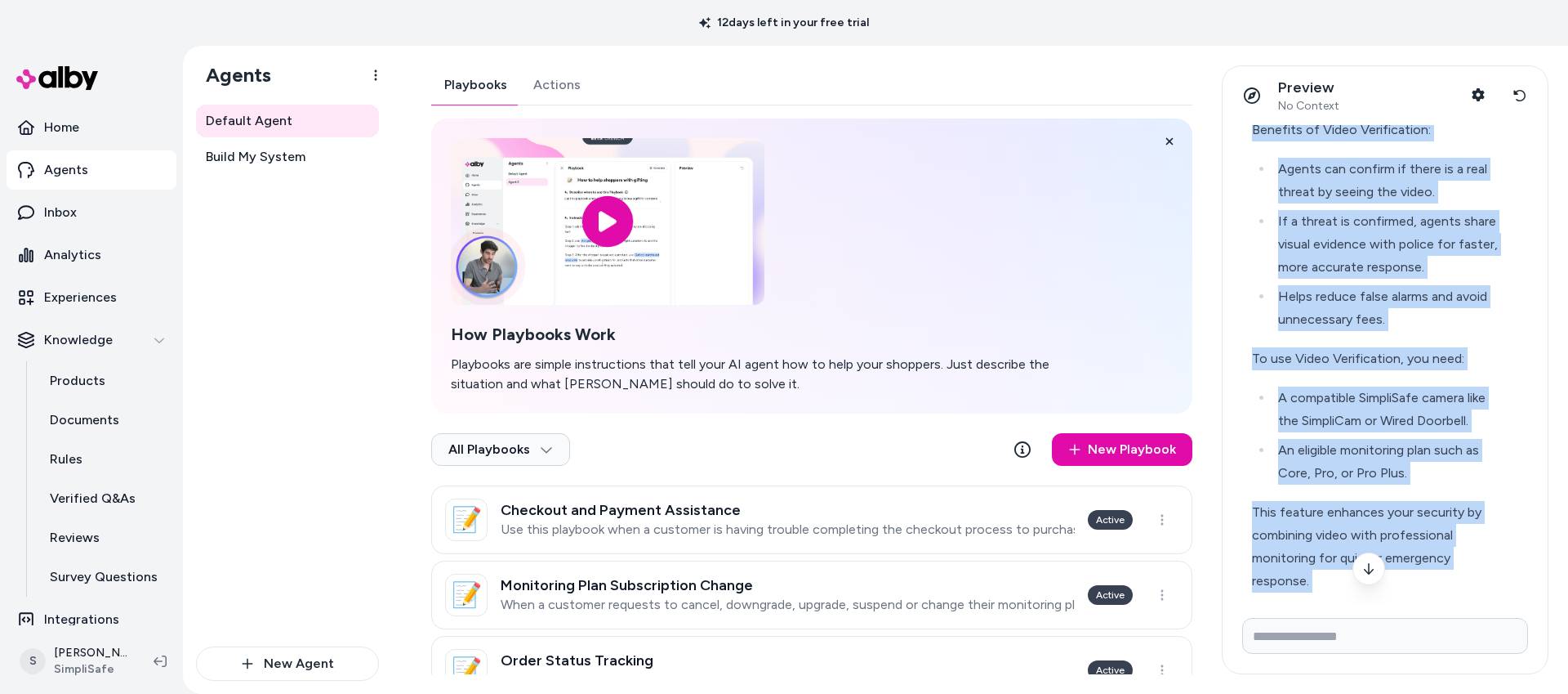
scroll to position [1127, 0]
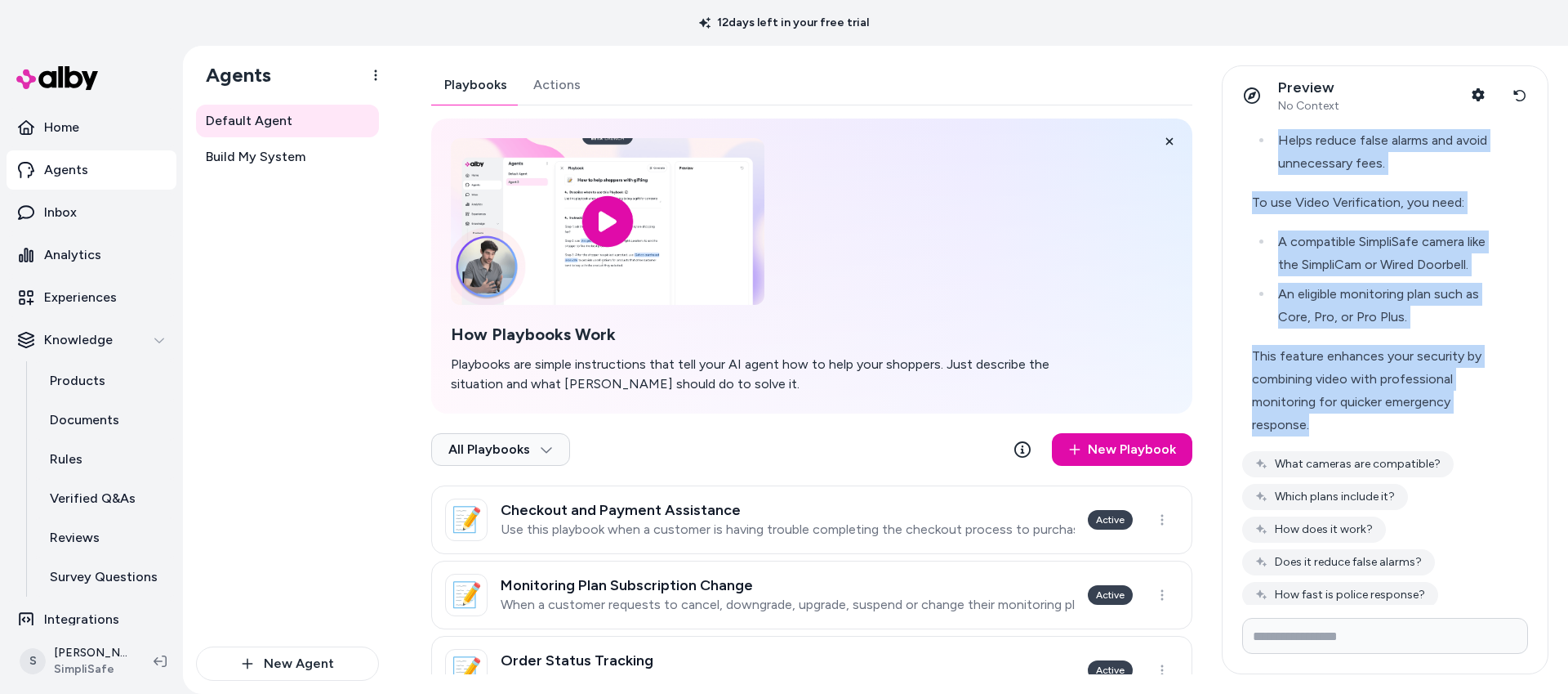
drag, startPoint x: 1253, startPoint y: 235, endPoint x: 1334, endPoint y: 417, distance: 199.2
click at [1334, 417] on div "Video Verification is a feature available with select SimpliSafe® monitoring pl…" at bounding box center [1378, 130] width 272 height 631
copy div "Video Verification is a feature available with select SimpliSafe® monitoring pl…"
click at [1381, 451] on button "What cameras are compatible?" at bounding box center [1348, 465] width 211 height 27
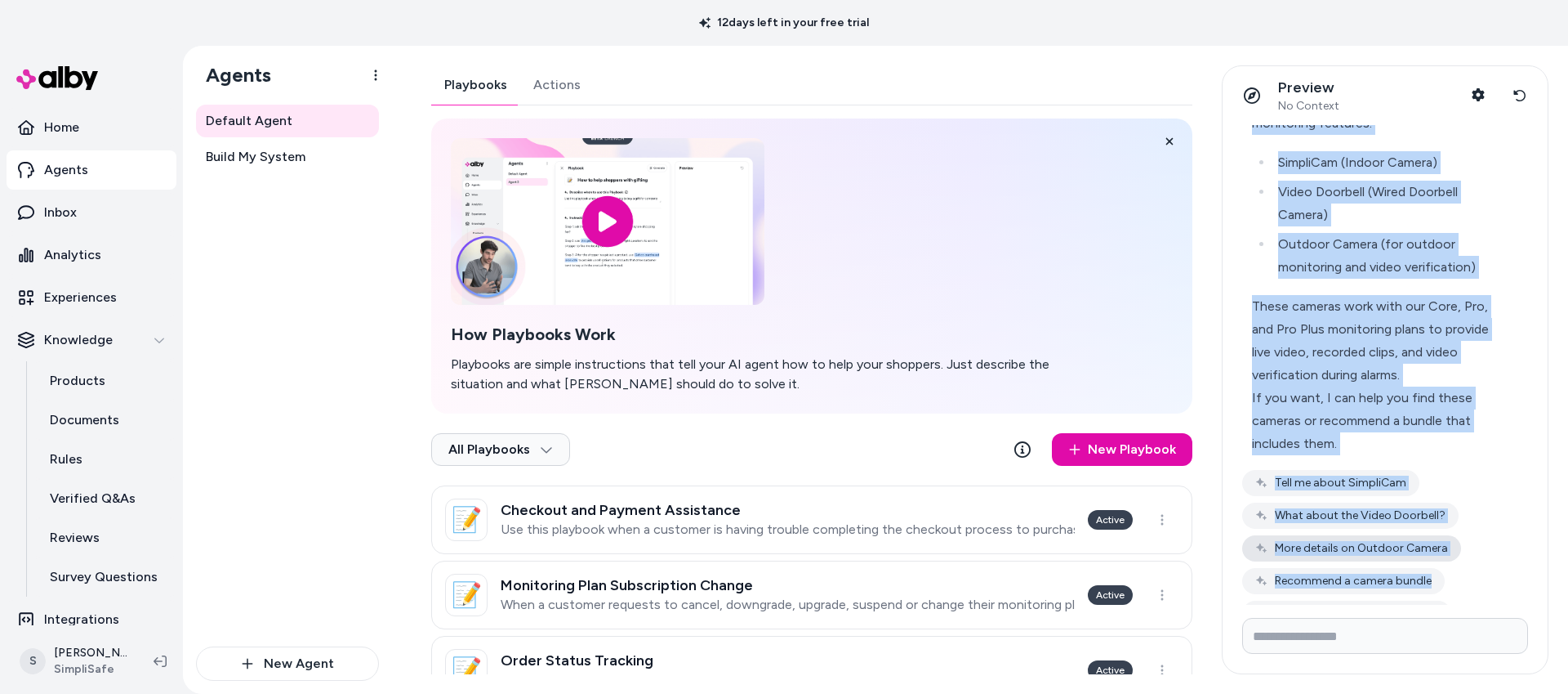
scroll to position [1594, 0]
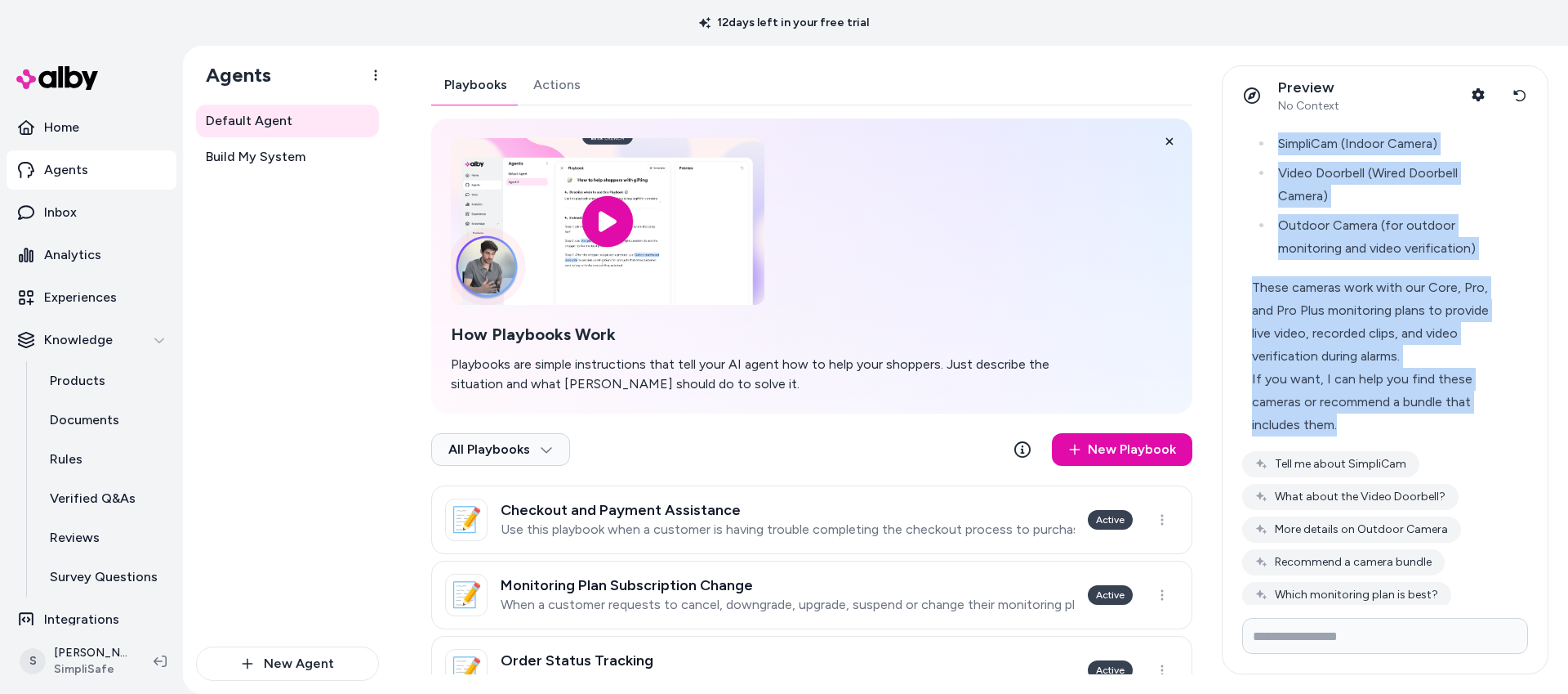
drag, startPoint x: 1252, startPoint y: 254, endPoint x: 1348, endPoint y: 402, distance: 176.4
click at [1348, 402] on div "SimpliSafe® offers several cameras compatible with video verification and monit…" at bounding box center [1378, 242] width 252 height 389
copy div "SimpliSafe® offers several cameras compatible with video verification and monit…"
click at [1521, 97] on icon at bounding box center [1519, 96] width 13 height 13
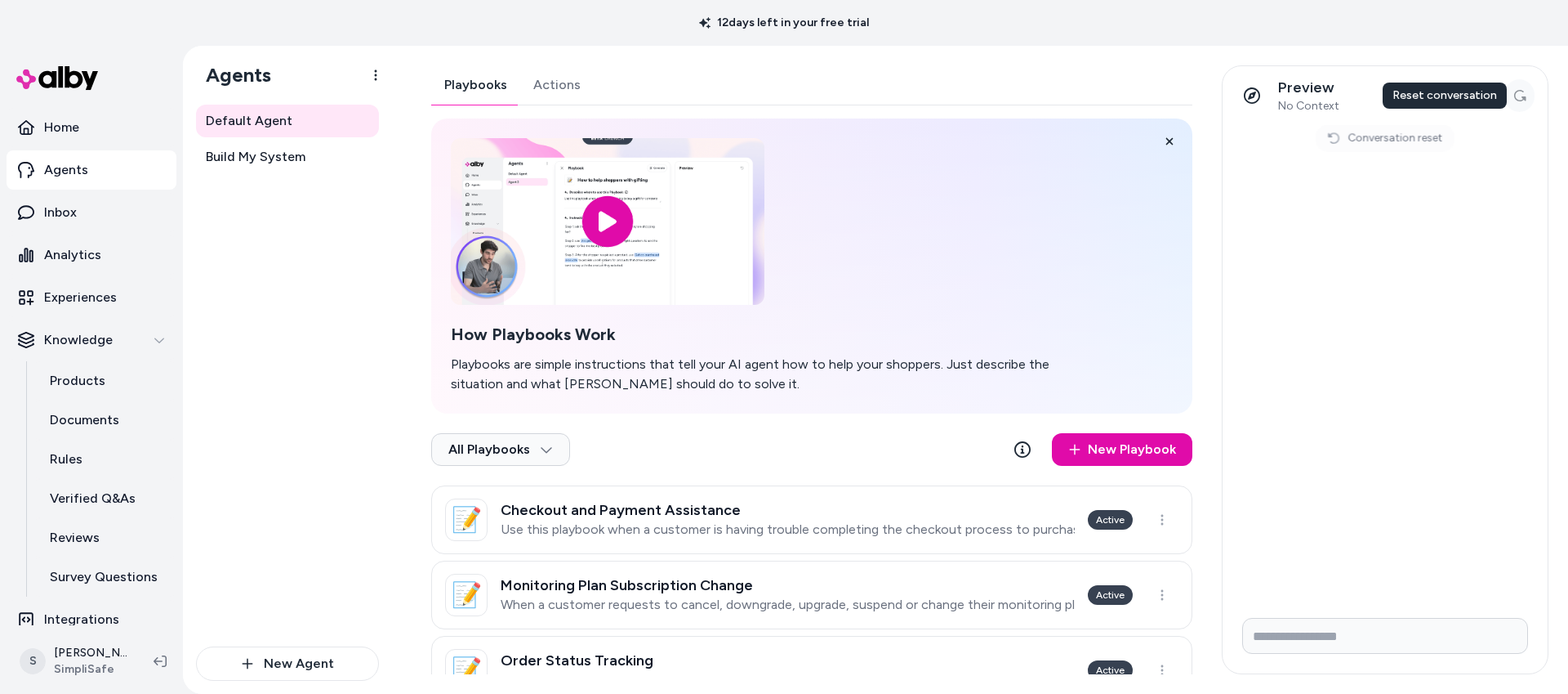
click at [1521, 97] on div "Preview No Context Shopper Context Reset conversation Reset conversation Reset …" at bounding box center [1385, 96] width 325 height 58
click at [1372, 641] on input "Write your prompt here" at bounding box center [1385, 636] width 286 height 36
type input "*"
type input "**********"
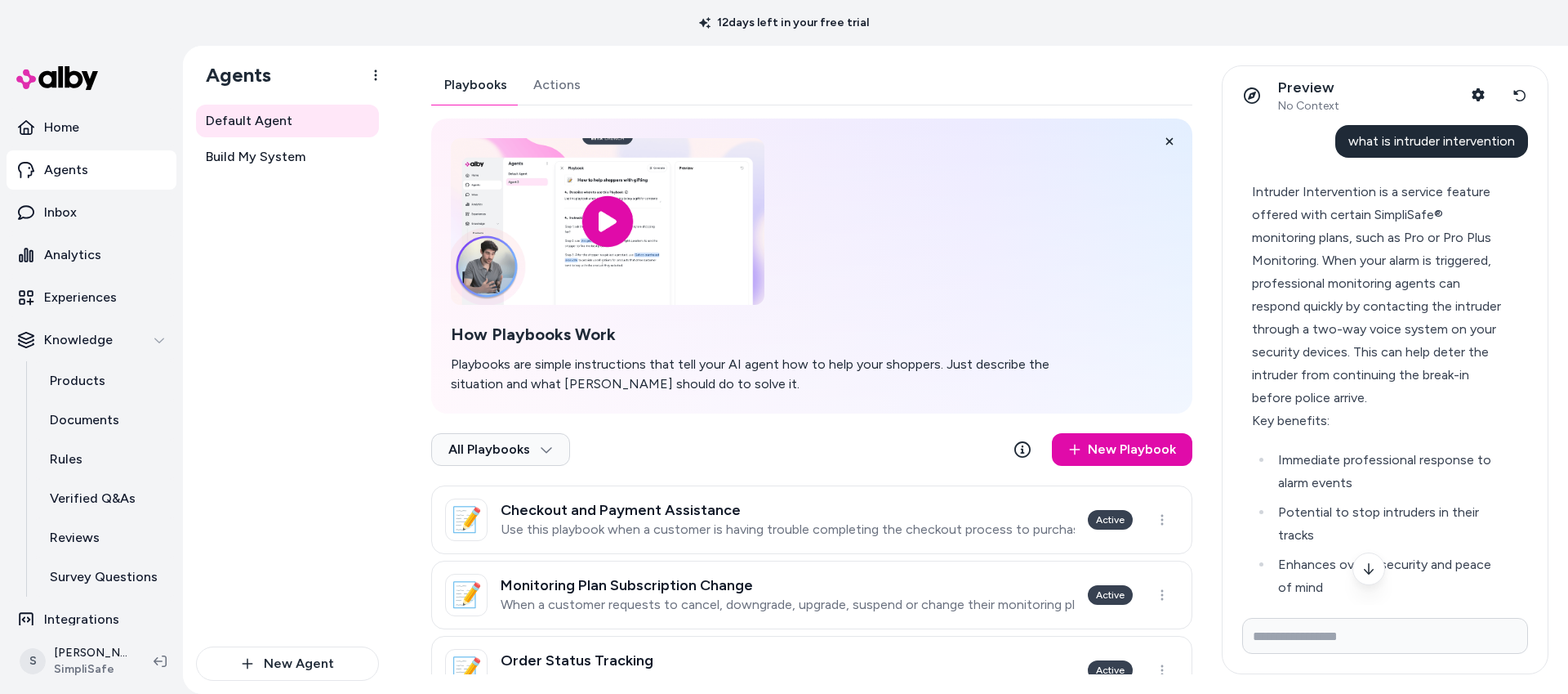
click at [1247, 186] on div "Intruder Intervention is a service feature offered with certain SimpliSafe® mon…" at bounding box center [1378, 432] width 272 height 523
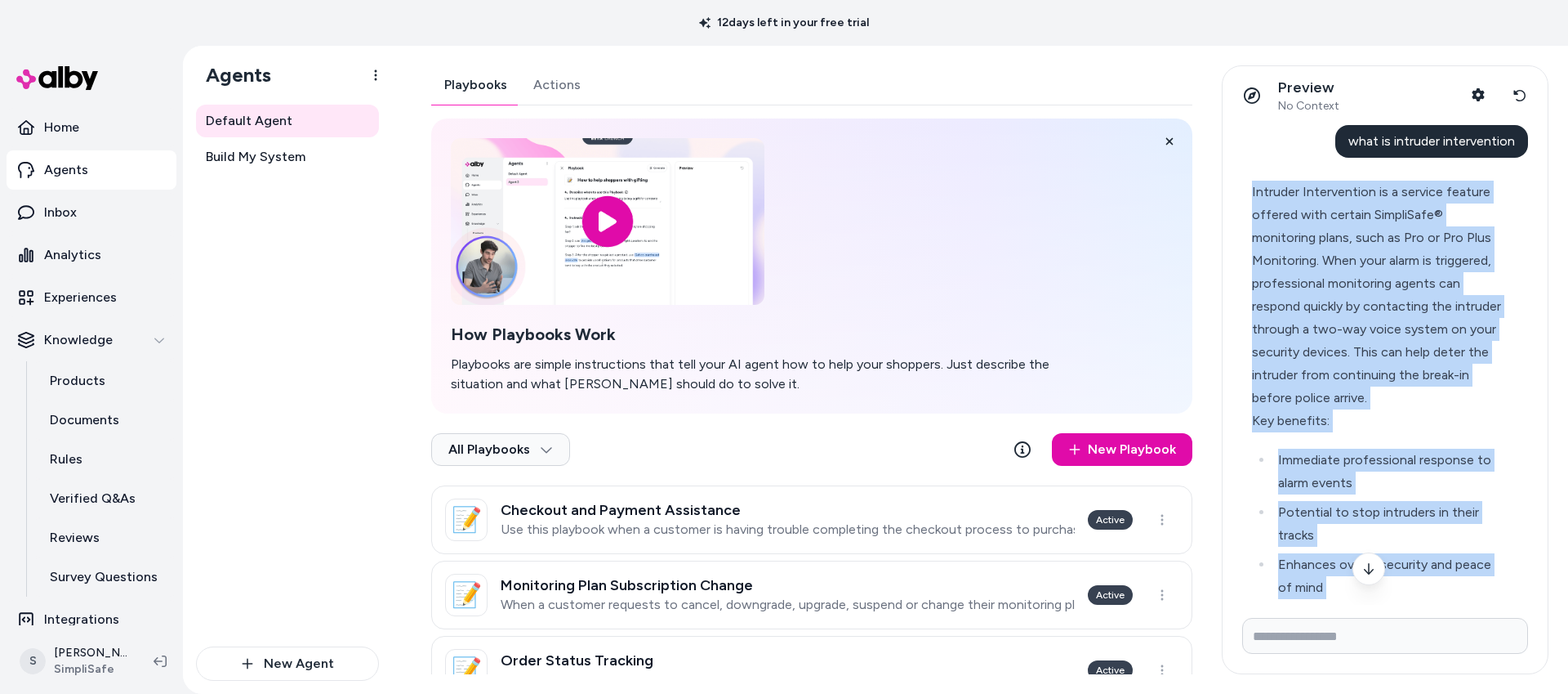
scroll to position [271, 0]
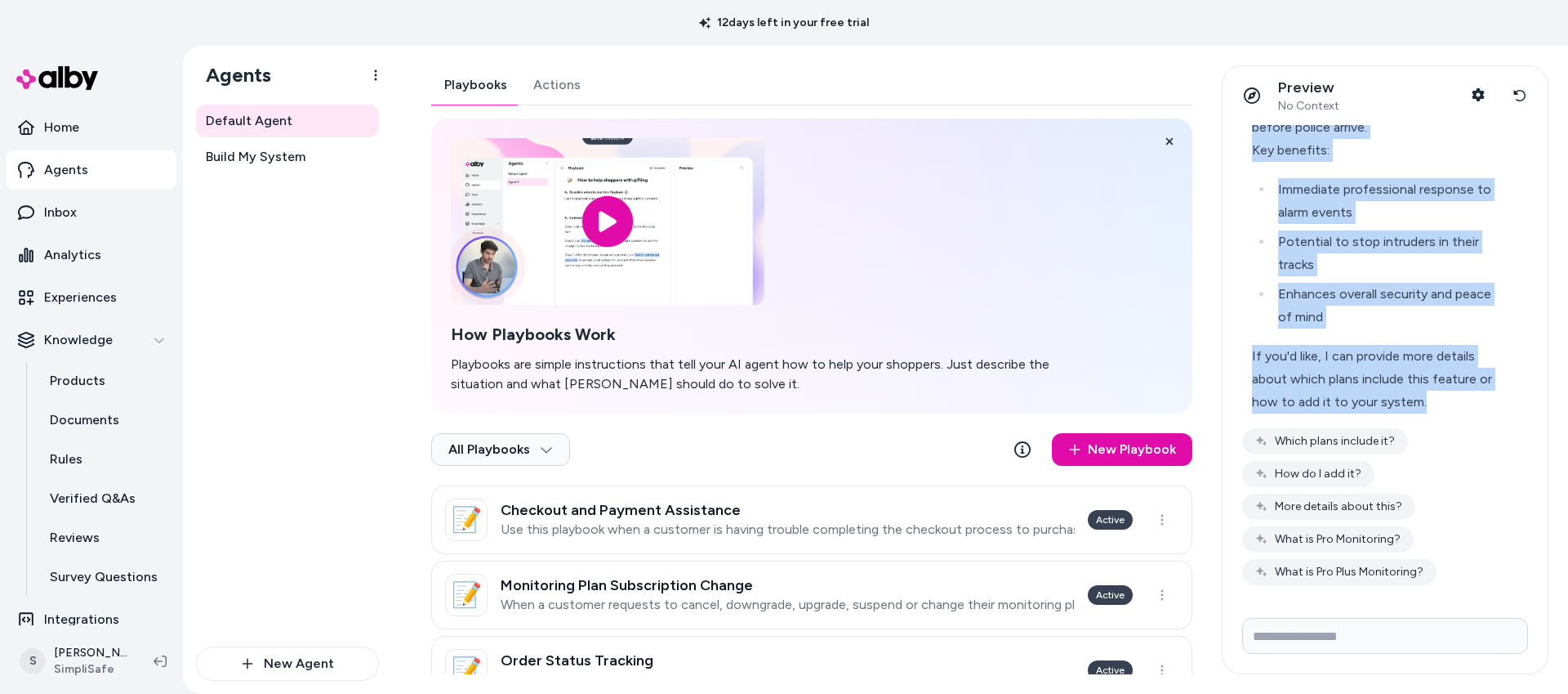
drag, startPoint x: 1253, startPoint y: 190, endPoint x: 1438, endPoint y: 407, distance: 285.2
click at [1438, 407] on div "Intruder Intervention is a service feature offered with certain SimpliSafe® mon…" at bounding box center [1378, 161] width 252 height 504
copy div "Intruder Intervention is a service feature offered with certain SimpliSafe® mon…"
click at [1290, 441] on button "Which plans include it?" at bounding box center [1325, 442] width 165 height 27
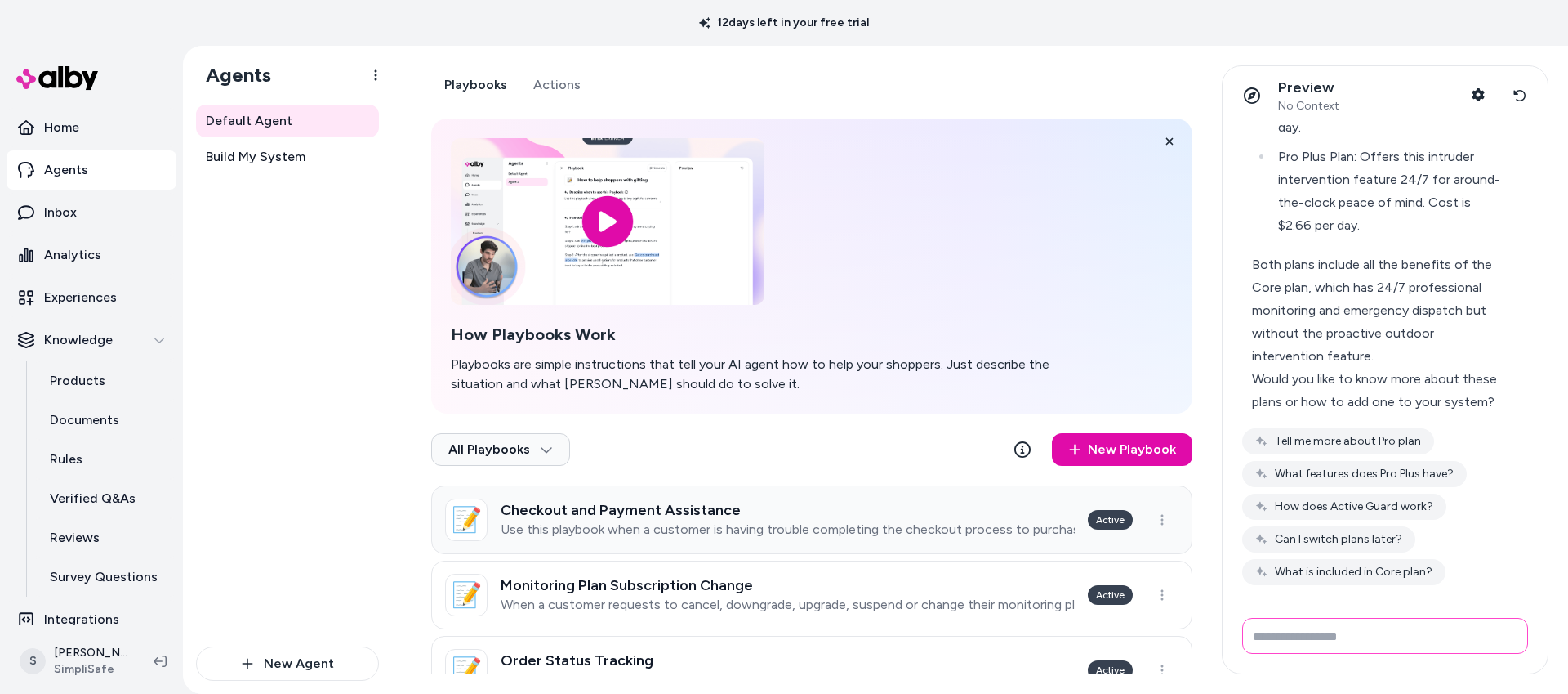
scroll to position [914, 0]
